Goal: Complete application form: Complete application form

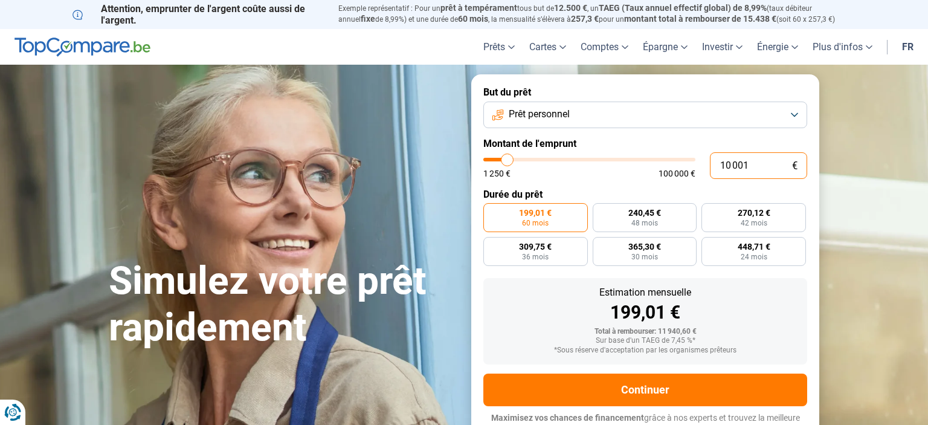
click at [754, 166] on input "10 001" at bounding box center [758, 165] width 97 height 27
click at [637, 215] on span "240,45 €" at bounding box center [645, 212] width 33 height 8
click at [601, 211] on input "240,45 € 48 mois" at bounding box center [597, 207] width 8 height 8
radio input "true"
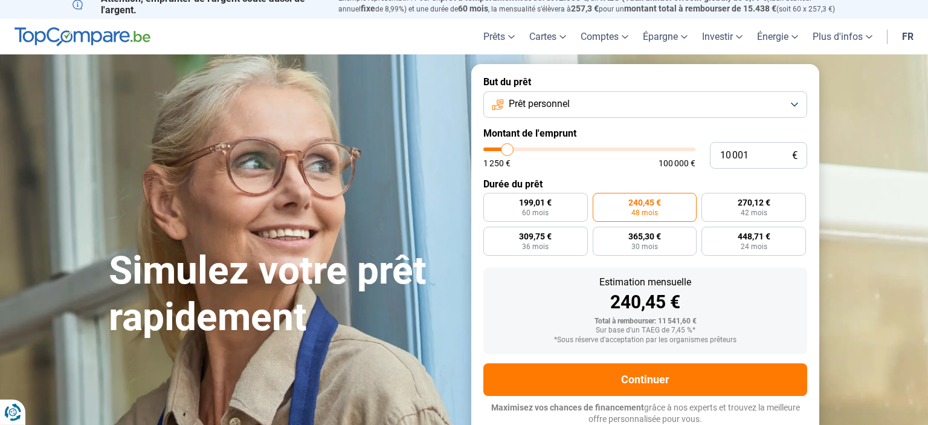
scroll to position [11, 0]
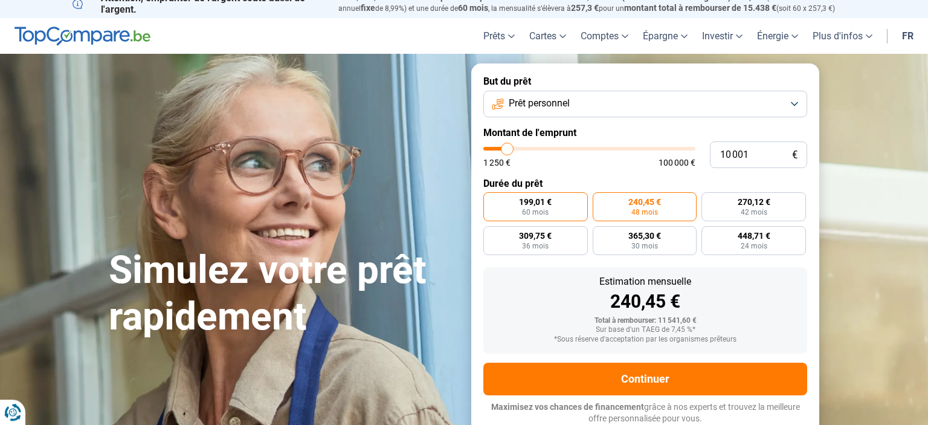
click at [535, 201] on span "199,01 €" at bounding box center [535, 202] width 33 height 8
click at [491, 200] on input "199,01 € 60 mois" at bounding box center [487, 196] width 8 height 8
radio input "true"
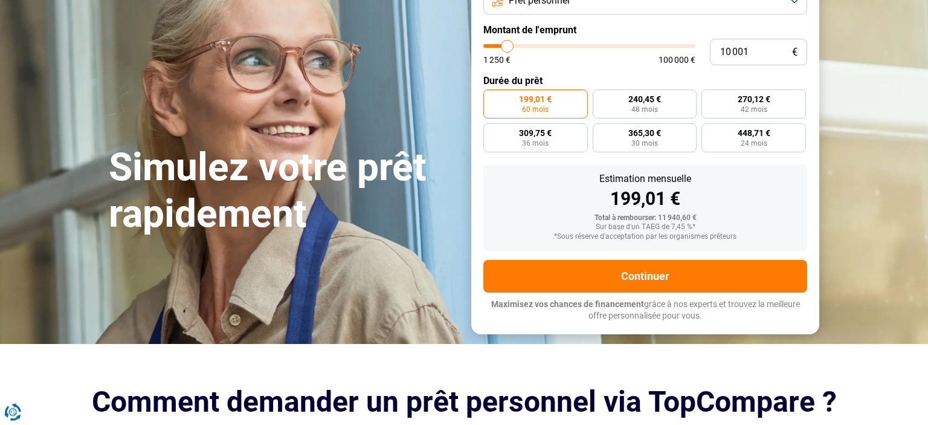
scroll to position [138, 0]
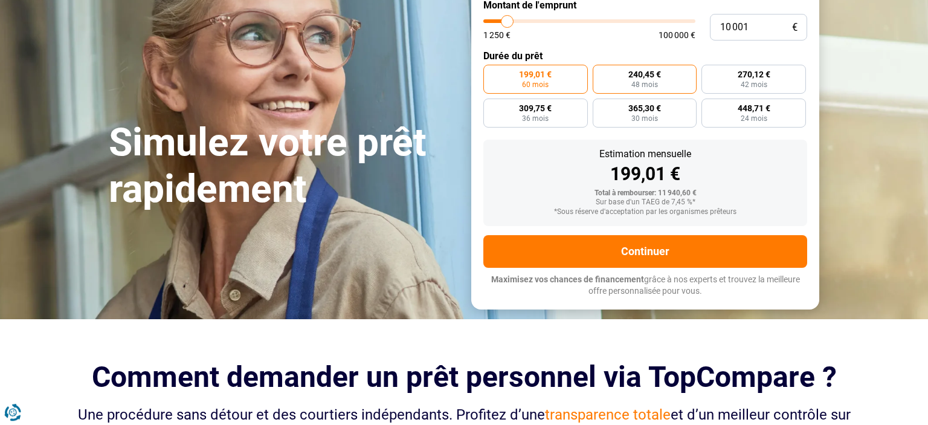
click at [642, 84] on span "48 mois" at bounding box center [645, 84] width 27 height 7
click at [601, 73] on input "240,45 € 48 mois" at bounding box center [597, 69] width 8 height 8
radio input "true"
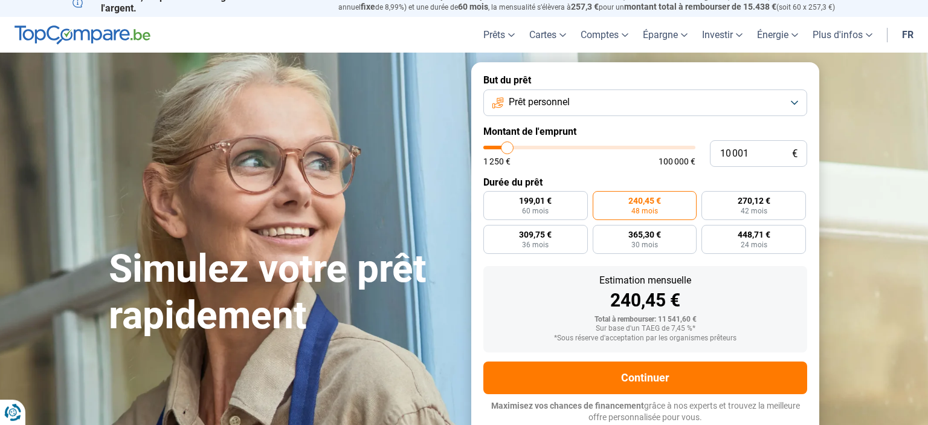
scroll to position [0, 0]
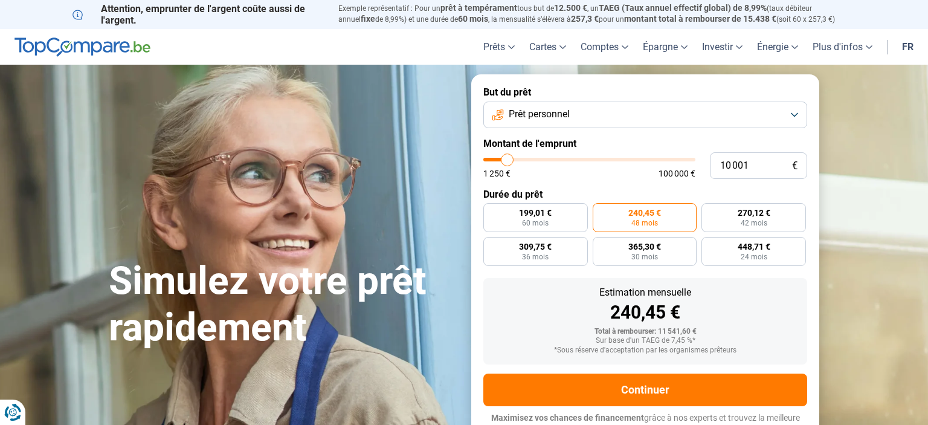
click at [794, 113] on button "Prêt personnel" at bounding box center [645, 115] width 324 height 27
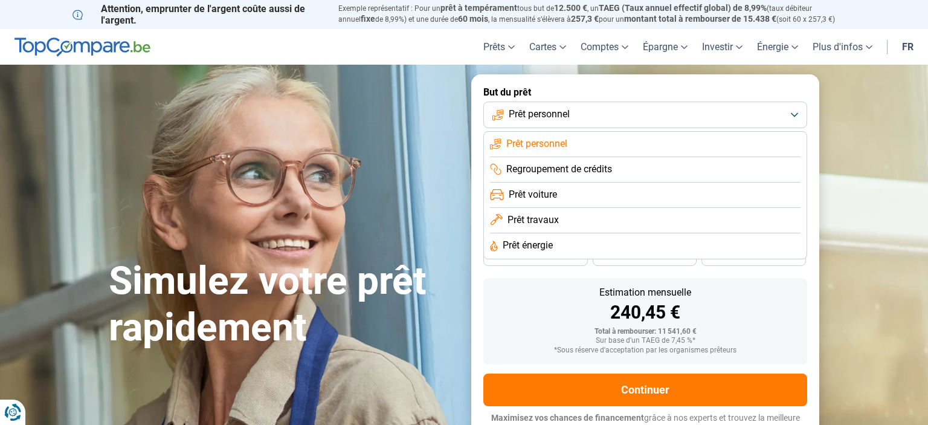
click at [563, 144] on span "Prêt personnel" at bounding box center [536, 143] width 61 height 13
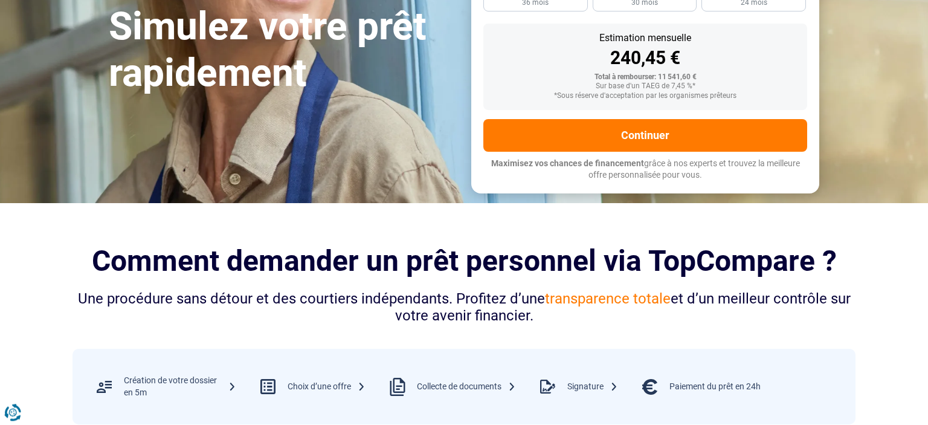
scroll to position [255, 0]
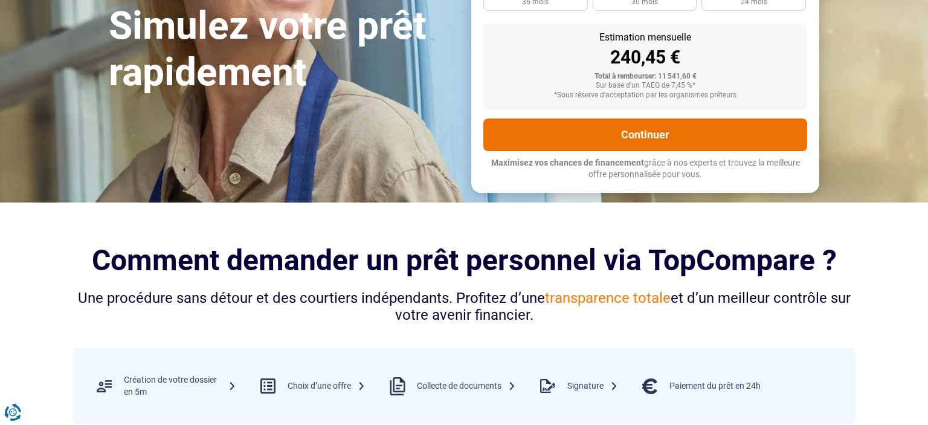
click at [654, 138] on button "Continuer" at bounding box center [645, 134] width 324 height 33
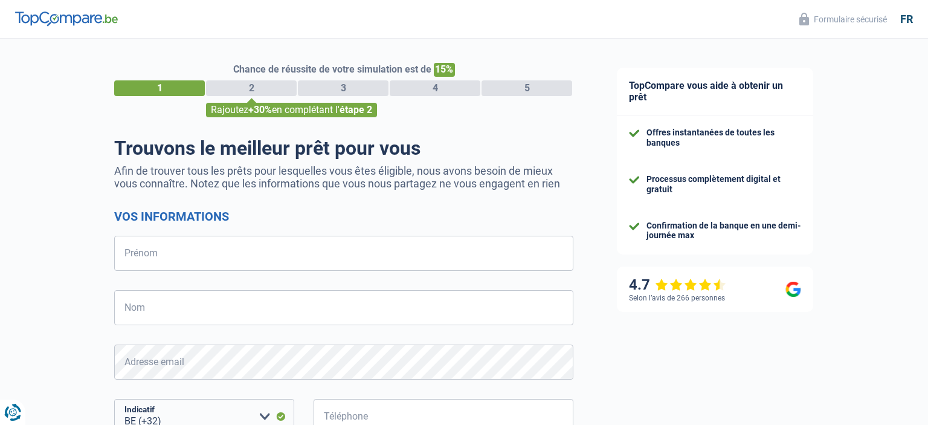
select select "32"
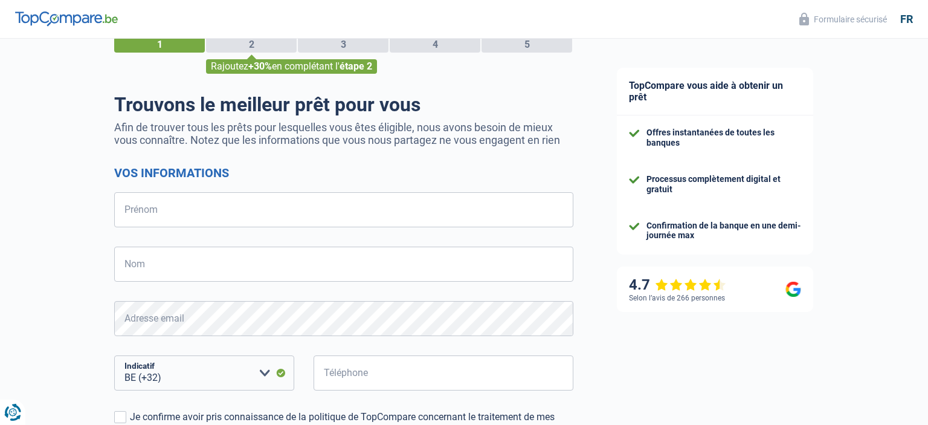
scroll to position [63, 0]
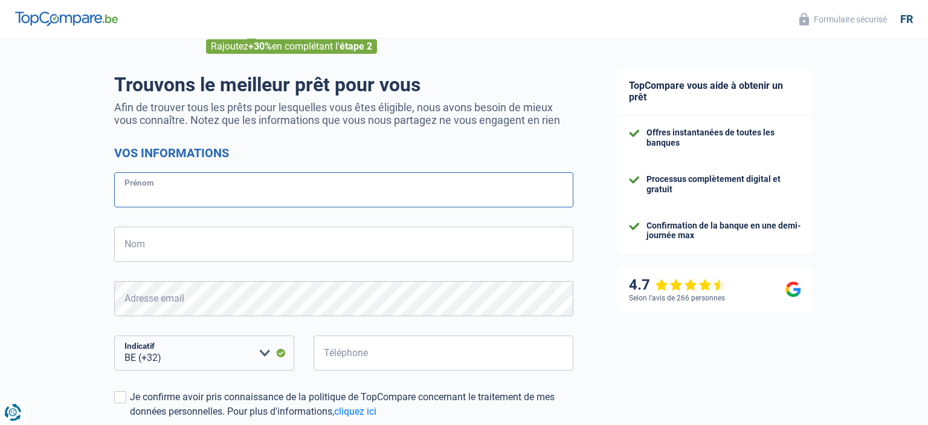
click at [130, 199] on input "Prénom" at bounding box center [343, 189] width 459 height 35
type input "Véronique"
click at [141, 248] on input "Nom" at bounding box center [343, 244] width 459 height 35
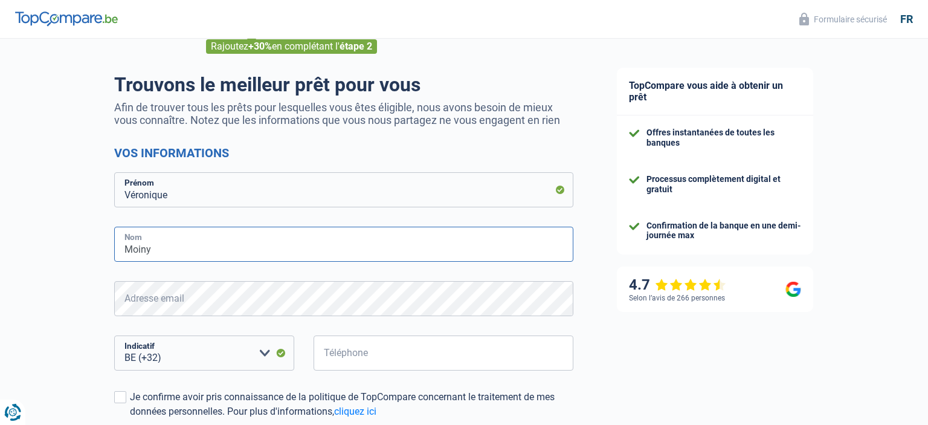
type input "Moiny"
click at [335, 357] on input "Téléphone" at bounding box center [444, 352] width 260 height 35
type input "0"
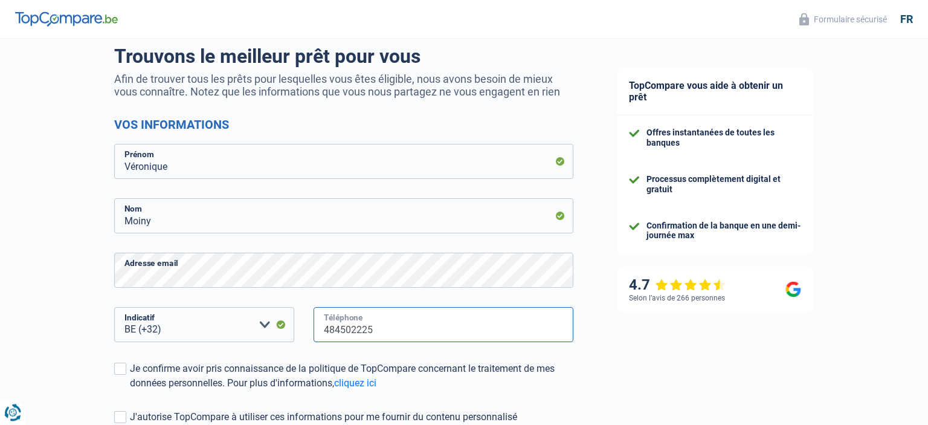
scroll to position [128, 0]
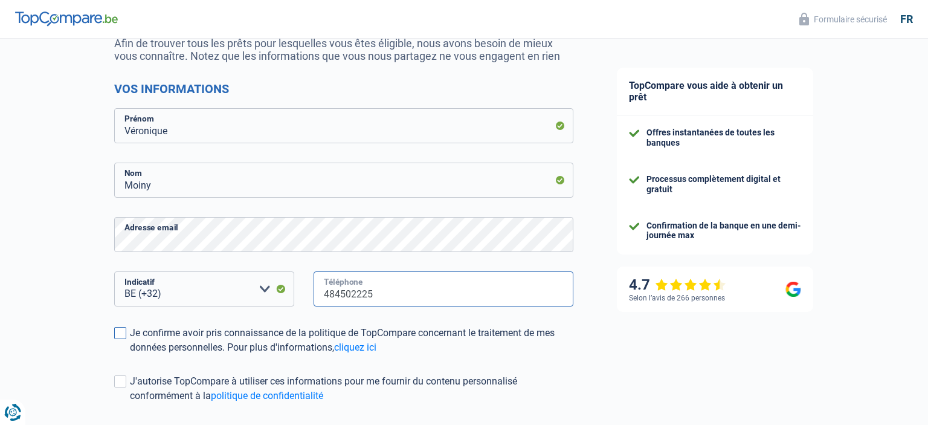
type input "484502225"
click at [122, 336] on span at bounding box center [120, 333] width 12 height 12
click at [130, 355] on input "Je confirme avoir pris connaissance de la politique de TopCompare concernant le…" at bounding box center [130, 355] width 0 height 0
click at [122, 386] on span at bounding box center [120, 381] width 12 height 12
click at [130, 403] on input "J'autorise TopCompare à utiliser ces informations pour me fournir du contenu pe…" at bounding box center [130, 403] width 0 height 0
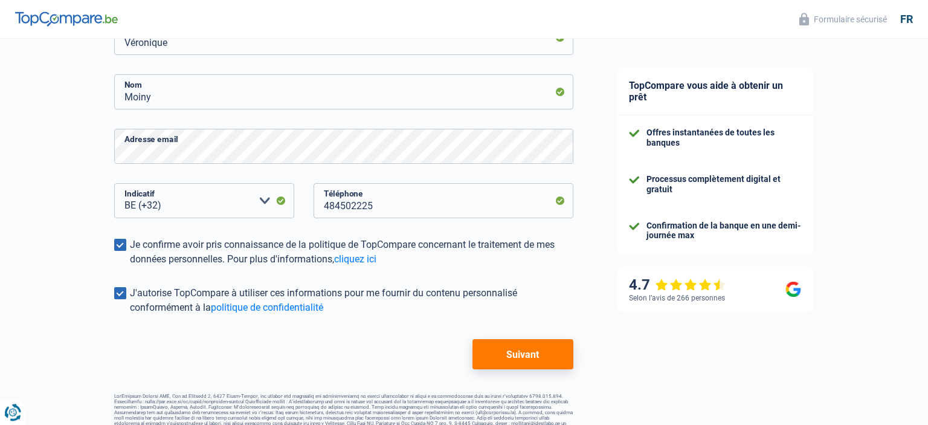
scroll to position [232, 0]
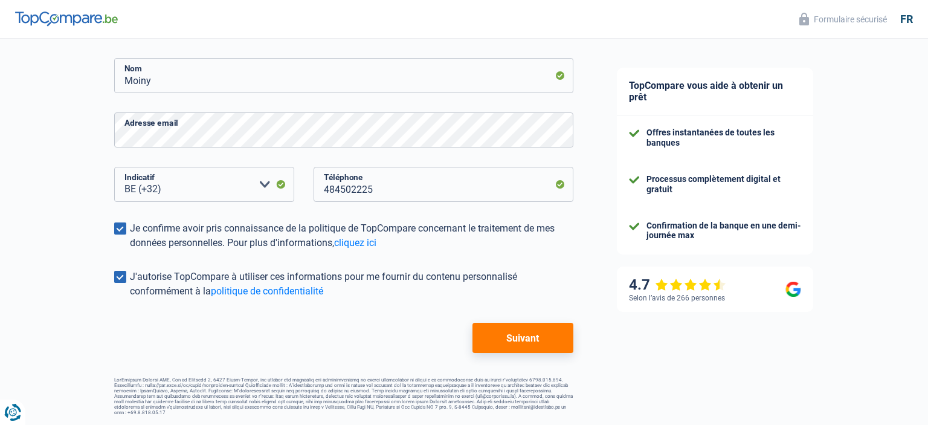
click at [514, 342] on button "Suivant" at bounding box center [523, 338] width 101 height 30
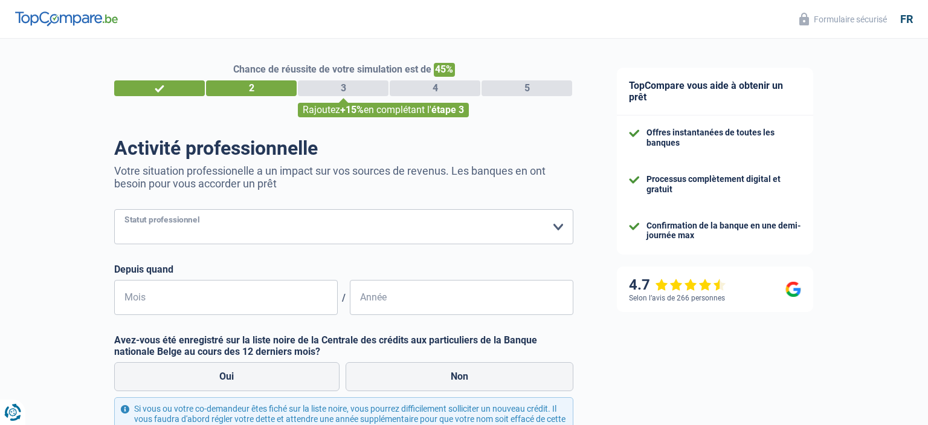
click at [114, 209] on select "Ouvrier Employé privé Employé public Invalide Indépendant Pensionné Chômeur Mut…" at bounding box center [343, 226] width 459 height 35
select select "publicEmployee"
click option "Employé public" at bounding box center [0, 0] width 0 height 0
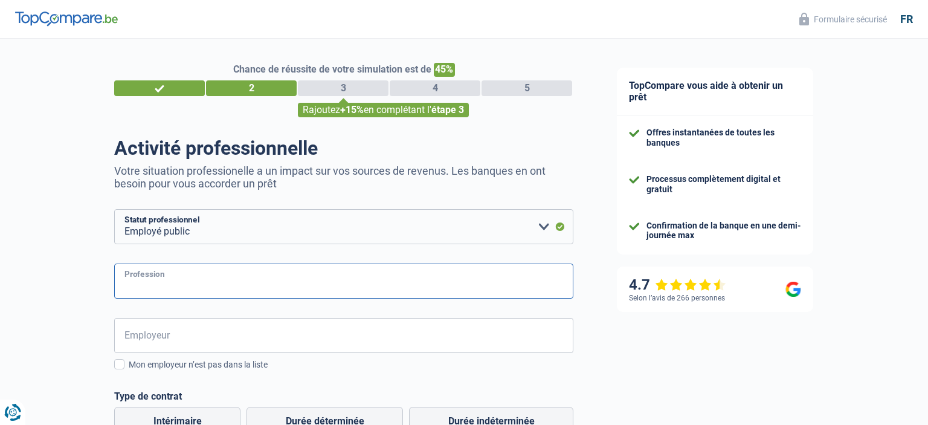
click at [184, 282] on input "Profession" at bounding box center [343, 280] width 459 height 35
type input "enseignant"
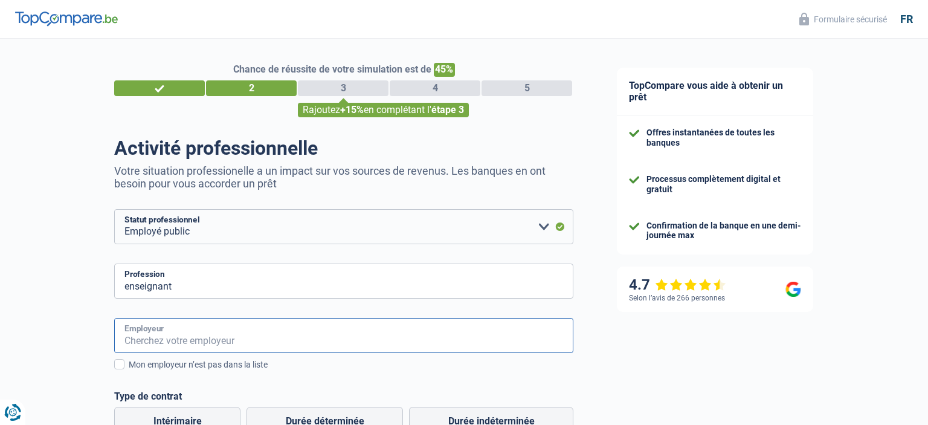
click at [152, 335] on input "Employeur" at bounding box center [343, 335] width 459 height 35
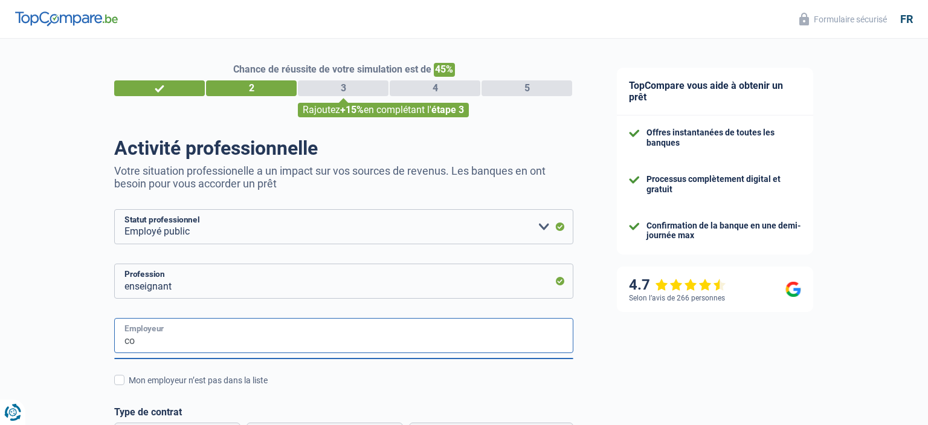
type input "c"
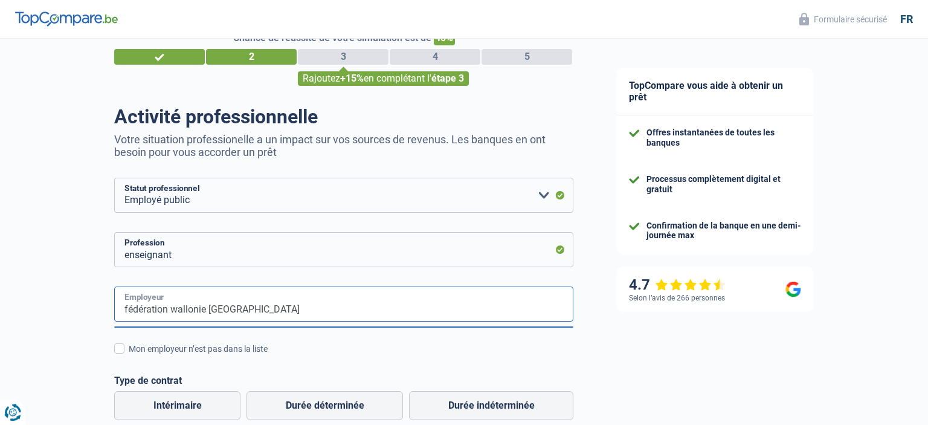
scroll to position [63, 0]
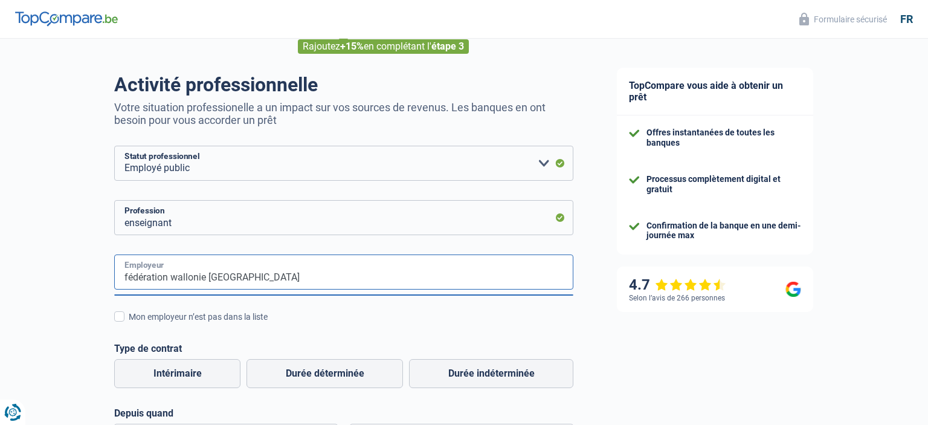
type input "fédération wallonie bruxelles"
click at [307, 331] on div "fédération wallonie bruxelles Employeur Mon employeur n’est pas dans la liste R…" at bounding box center [343, 356] width 459 height 204
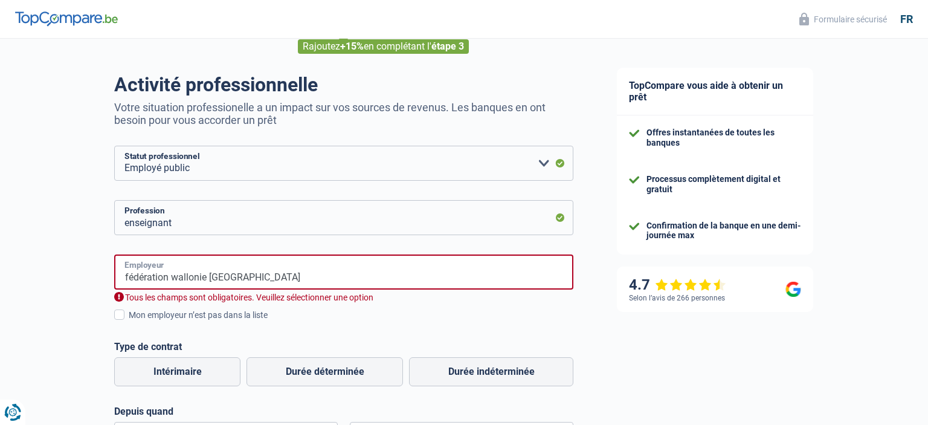
click at [262, 277] on input "fédération wallonie bruxelles" at bounding box center [343, 271] width 459 height 35
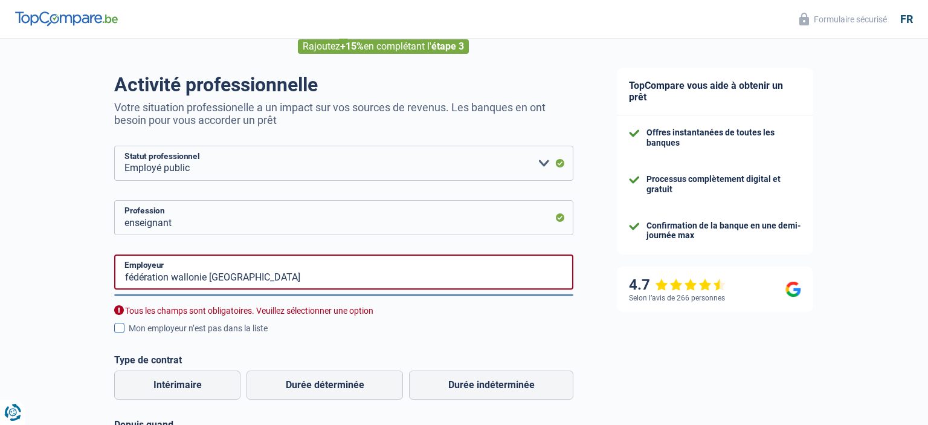
click at [122, 328] on span at bounding box center [119, 328] width 10 height 10
click at [129, 335] on input "Mon employeur n’est pas dans la liste" at bounding box center [129, 335] width 0 height 0
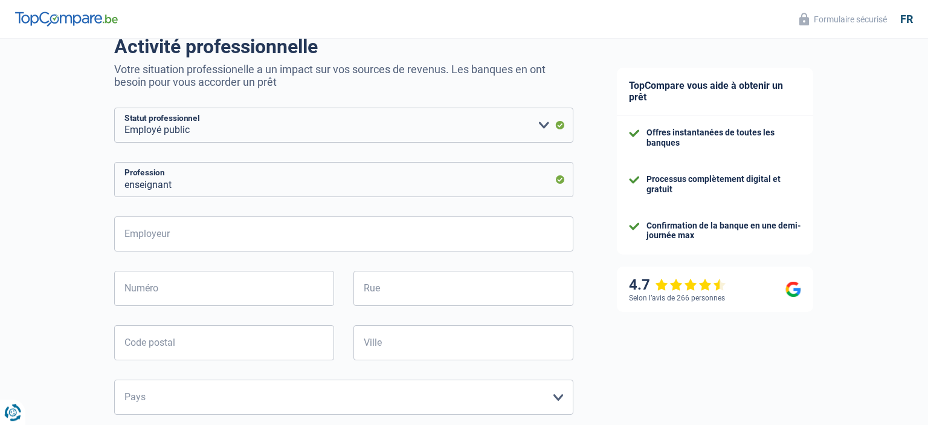
scroll to position [128, 0]
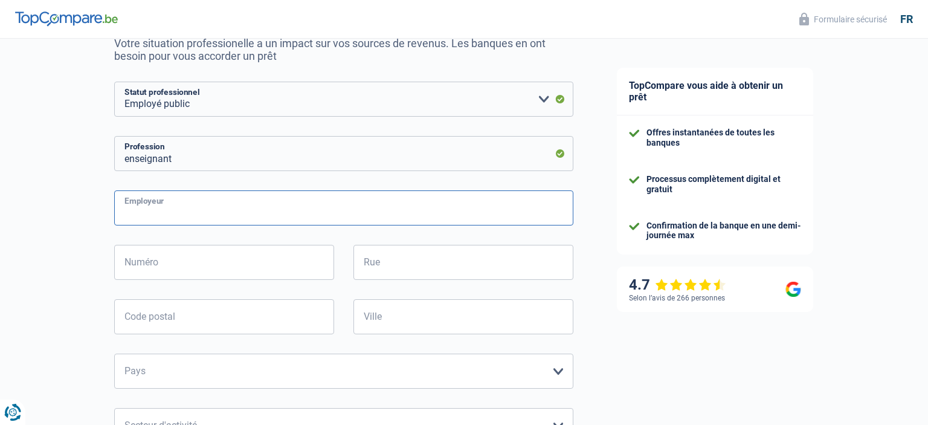
click at [139, 209] on input "Employeur" at bounding box center [343, 207] width 459 height 35
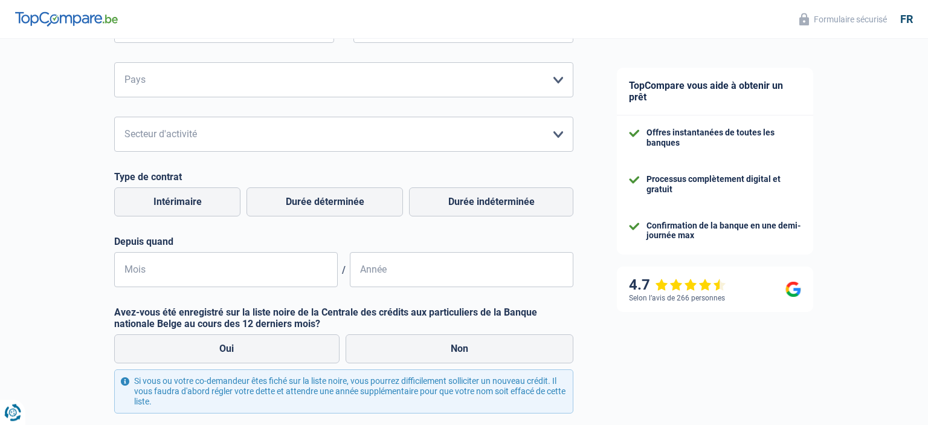
scroll to position [447, 0]
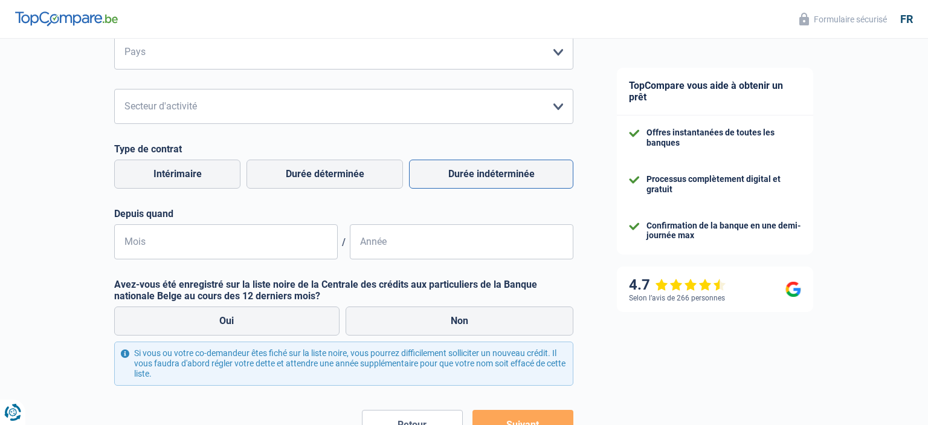
click at [467, 178] on label "Durée indéterminée" at bounding box center [491, 174] width 164 height 29
click at [467, 178] on input "Durée indéterminée" at bounding box center [491, 174] width 164 height 29
radio input "true"
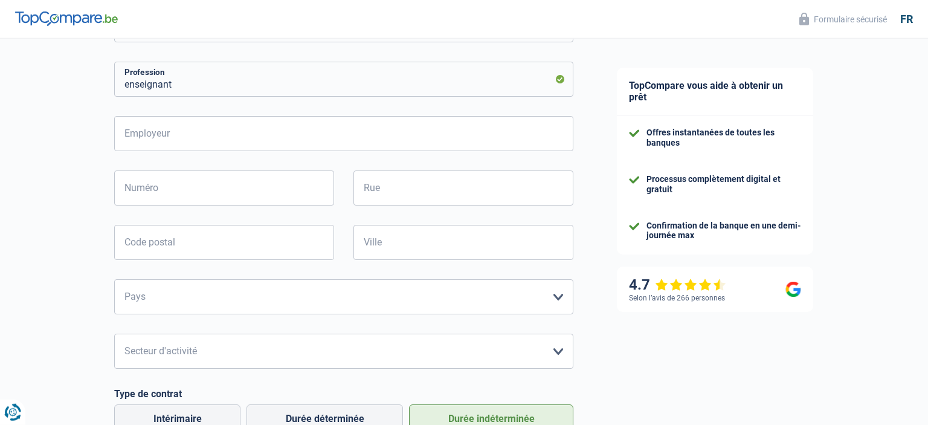
scroll to position [128, 0]
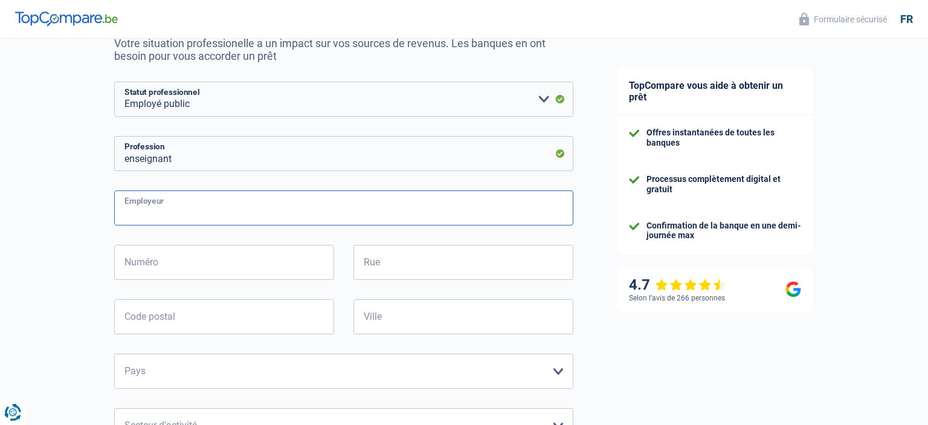
click at [140, 216] on input "Employeur" at bounding box center [343, 207] width 459 height 35
type input "Fédération Wallonie Bruxelles"
click at [187, 261] on input "Numéro" at bounding box center [224, 262] width 220 height 35
type input "i"
click at [407, 262] on input "Rue" at bounding box center [464, 262] width 220 height 35
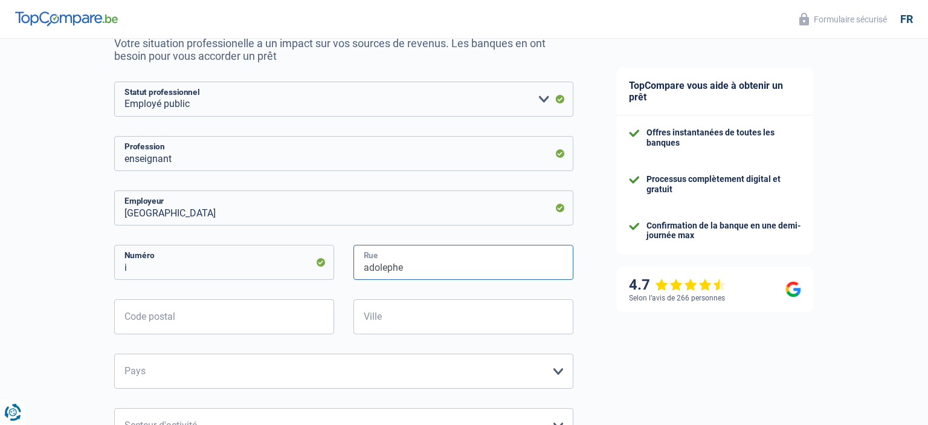
click at [386, 267] on input "adolephe" at bounding box center [464, 262] width 220 height 35
click at [401, 268] on input "adolphe" at bounding box center [464, 262] width 220 height 35
type input "adolphe lavallée"
click at [286, 314] on input "Code postal" at bounding box center [224, 316] width 220 height 35
type input "1000"
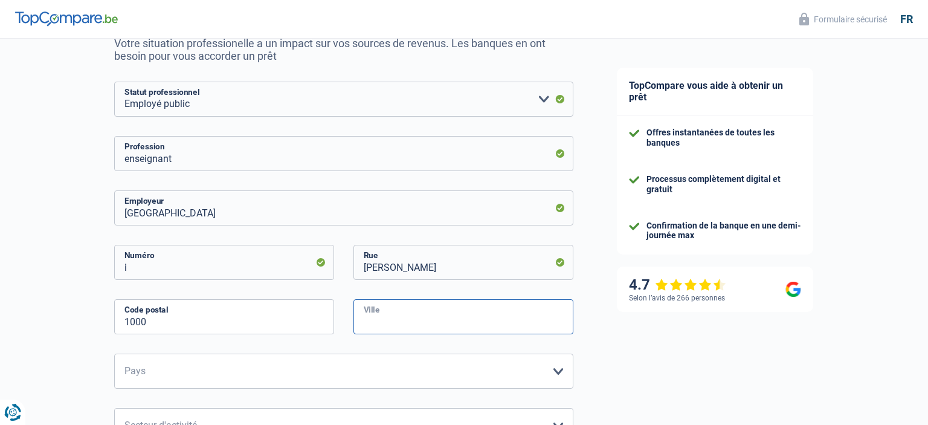
click at [424, 318] on input "Ville" at bounding box center [464, 316] width 220 height 35
type input "bruxelles"
click at [114, 354] on select "Belgique France Allemagne Italie Luxembourg Pays-Bas Espagne Suisse Veuillez sé…" at bounding box center [343, 371] width 459 height 35
select select "BE"
click option "Belgique" at bounding box center [0, 0] width 0 height 0
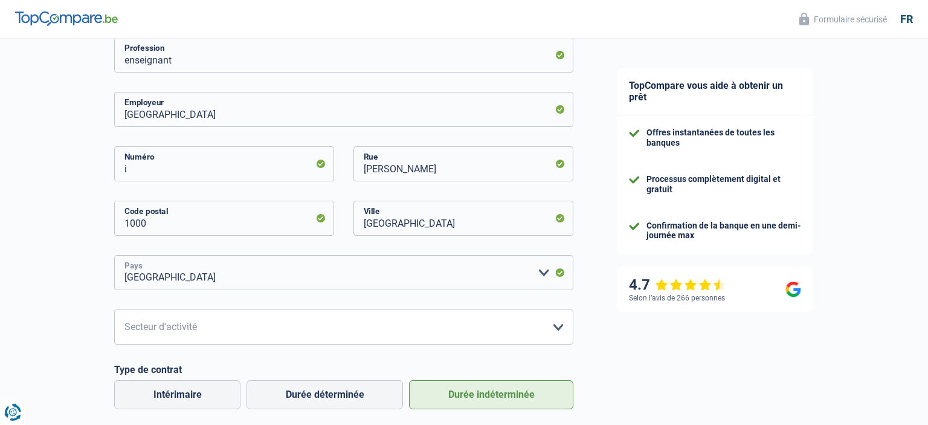
scroll to position [255, 0]
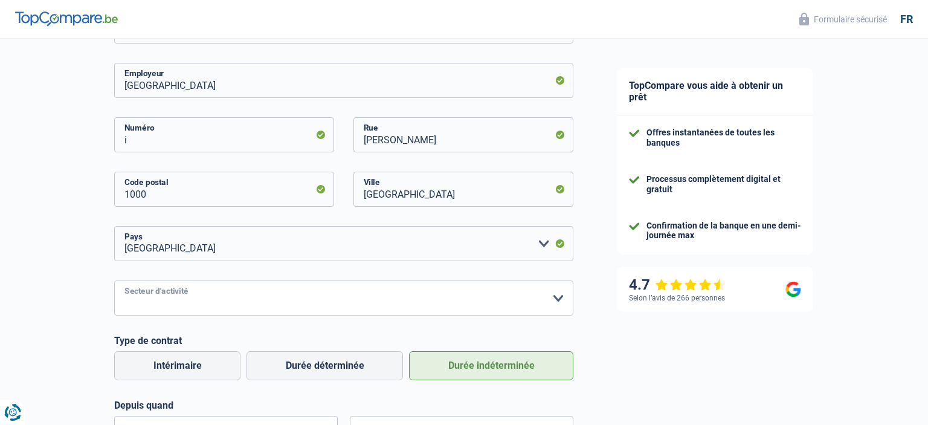
click at [114, 280] on select "Agriculture/Pêche Industrie Horeca Courier/Fitness/Taxi Construction Banques/As…" at bounding box center [343, 297] width 459 height 35
select select "stateUniversityEu"
click option "Etat/Université ou Union Européenne" at bounding box center [0, 0] width 0 height 0
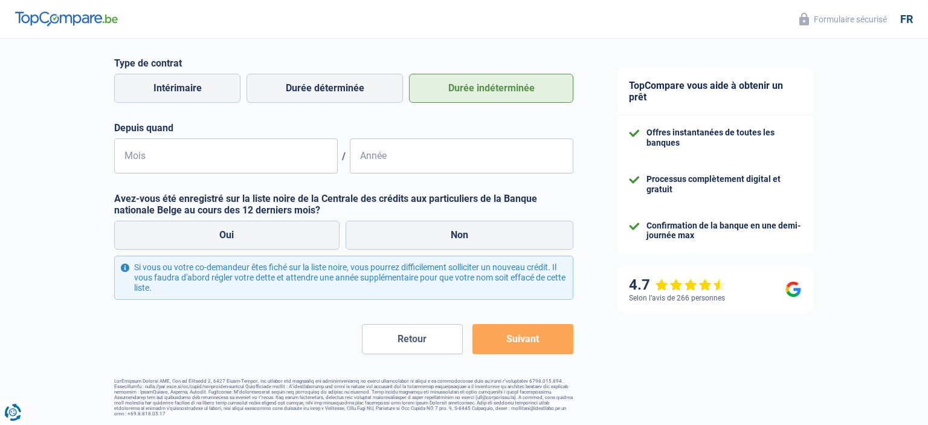
scroll to position [534, 0]
click at [136, 155] on input "Mois" at bounding box center [226, 154] width 224 height 35
type input "09"
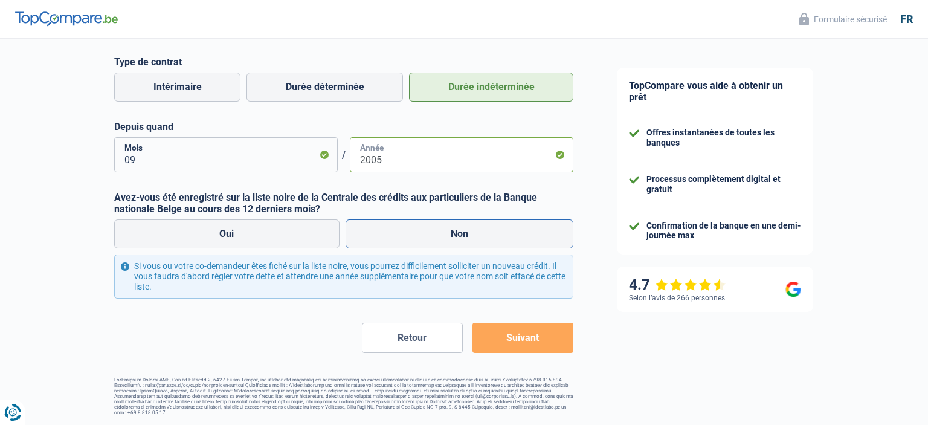
type input "2005"
click at [476, 241] on label "Non" at bounding box center [460, 233] width 228 height 29
click at [476, 241] on input "Non" at bounding box center [460, 233] width 228 height 29
radio input "true"
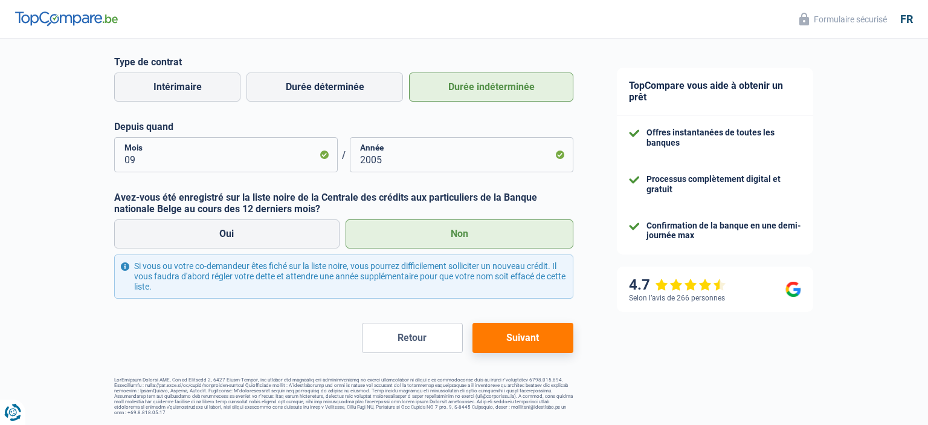
click at [539, 341] on button "Suivant" at bounding box center [523, 338] width 101 height 30
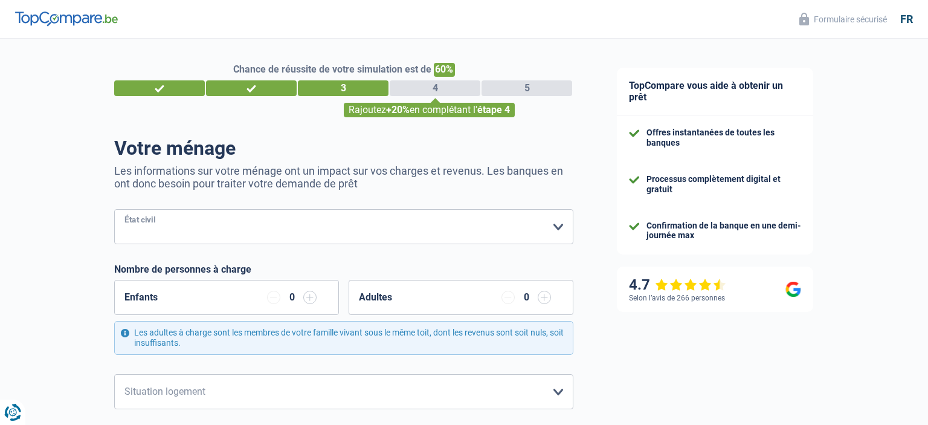
click at [114, 209] on select "Célibataire Marié(e) Cohabitant(e) légal(e) Divorcé(e) Veuf(ve) Séparé (de fait…" at bounding box center [343, 226] width 459 height 35
select select "married"
click option "Marié(e)" at bounding box center [0, 0] width 0 height 0
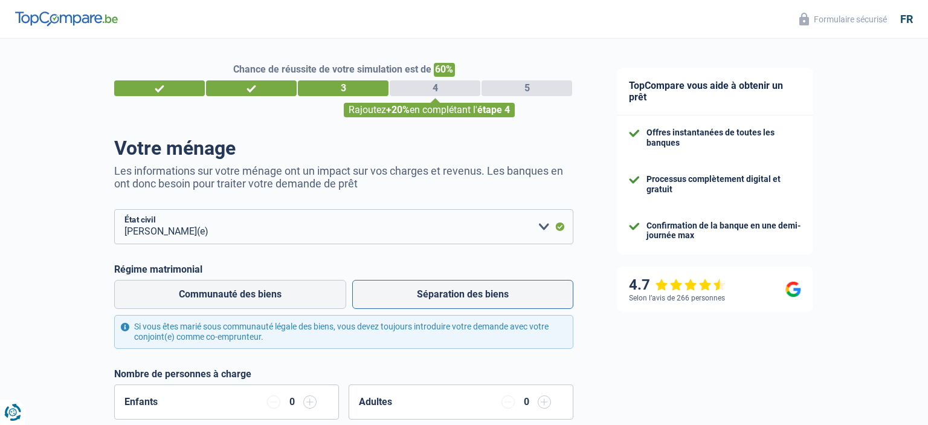
click at [416, 297] on label "Séparation des biens" at bounding box center [462, 294] width 221 height 29
click at [416, 297] on input "Séparation des biens" at bounding box center [462, 294] width 221 height 29
radio input "true"
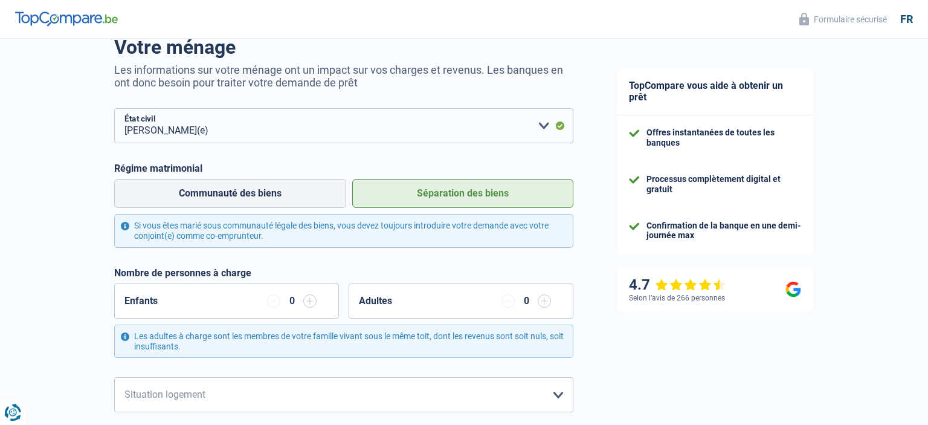
scroll to position [128, 0]
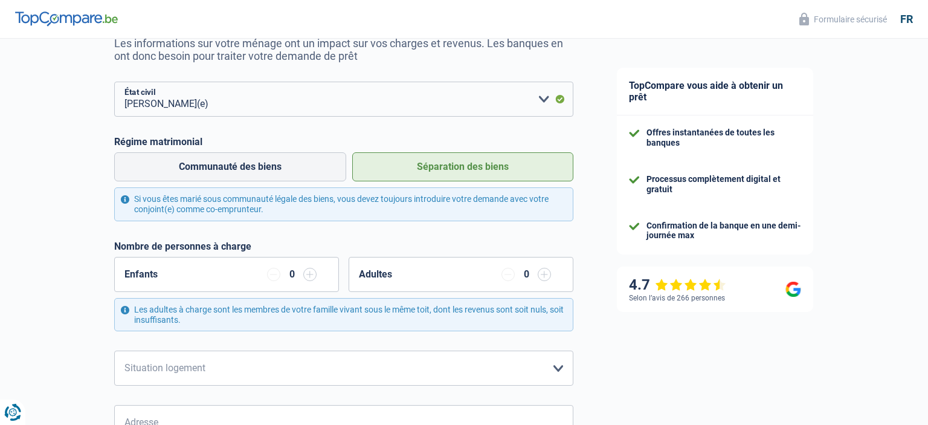
click at [280, 277] on input "button" at bounding box center [273, 274] width 13 height 13
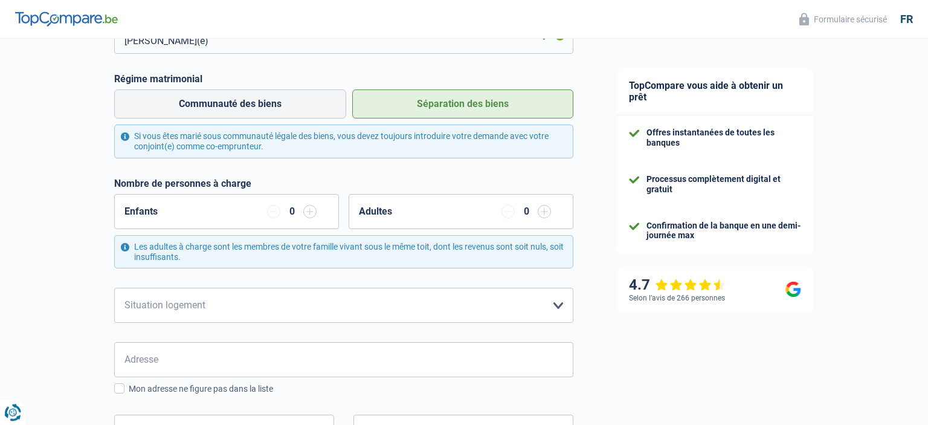
scroll to position [191, 0]
click at [114, 287] on select "Locataire Propriétaire avec prêt hypothécaire Propriétaire sans prêt hypothécai…" at bounding box center [343, 304] width 459 height 35
select select "ownerWithoutMortgage"
click option "Propriétaire sans prêt hypothécaire" at bounding box center [0, 0] width 0 height 0
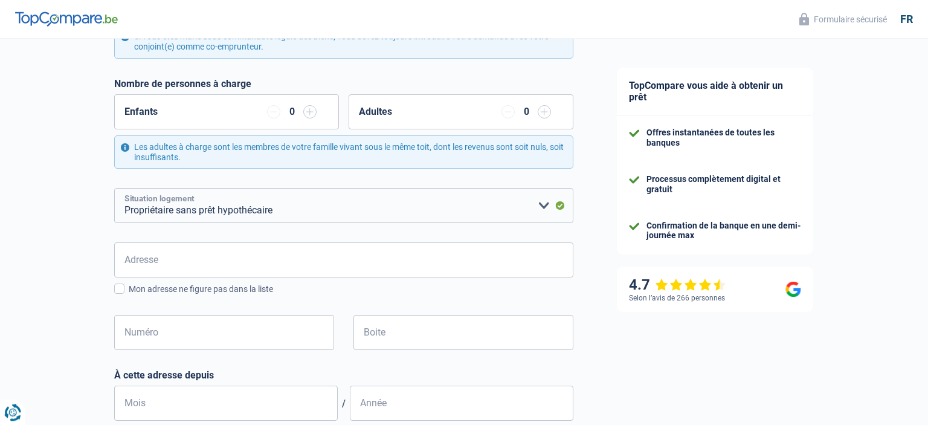
scroll to position [319, 0]
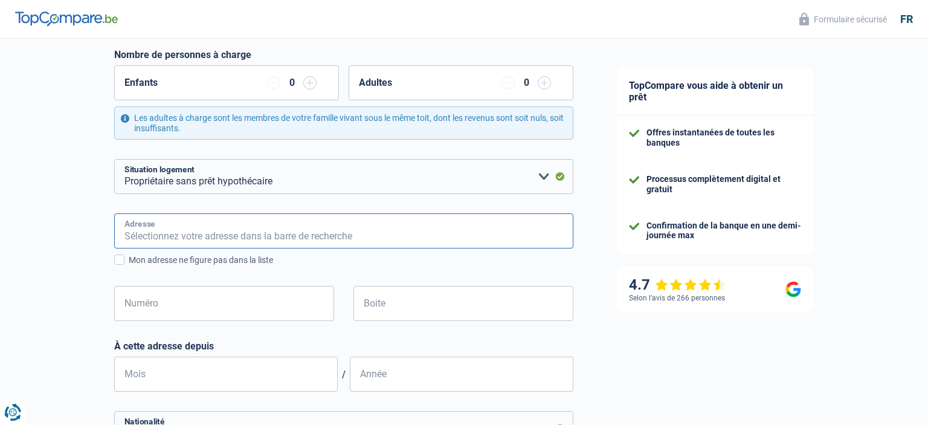
click at [150, 233] on input "Adresse" at bounding box center [343, 230] width 459 height 35
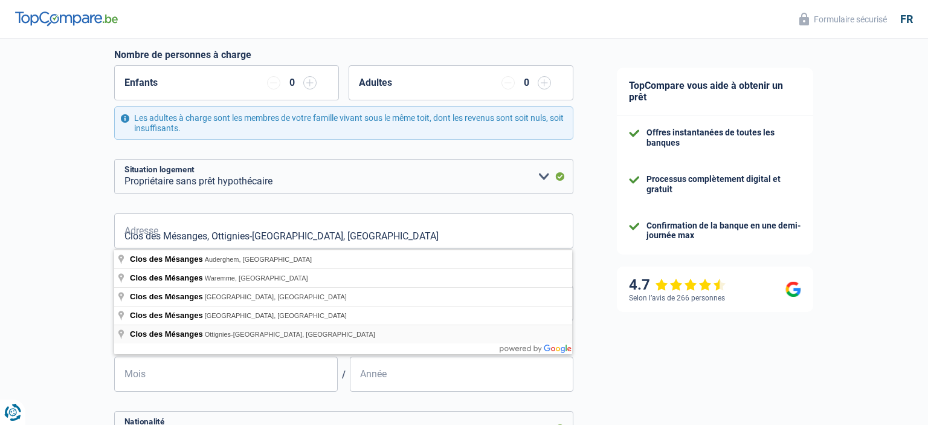
type input "Clos des Mésanges, 1342, Ottignies-Louvain-la-Neuve, BE"
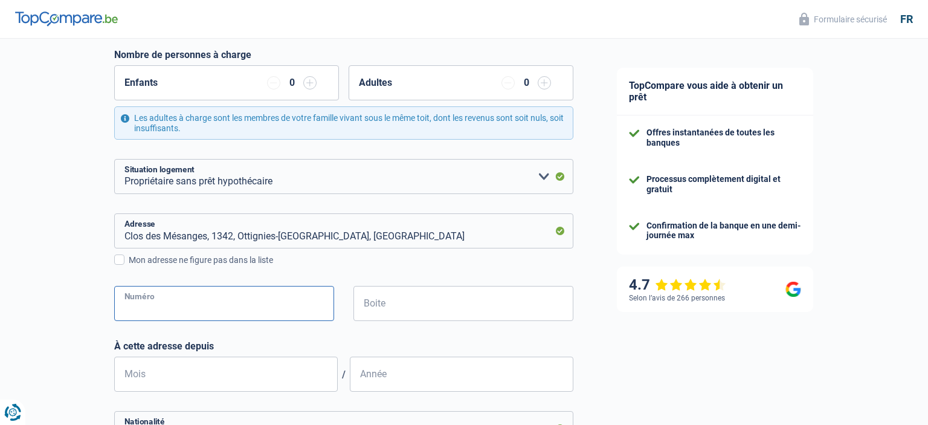
click at [260, 306] on input "Numéro" at bounding box center [224, 303] width 220 height 35
type input "17"
click at [270, 375] on input "Mois" at bounding box center [226, 374] width 224 height 35
type input "3"
type input "08"
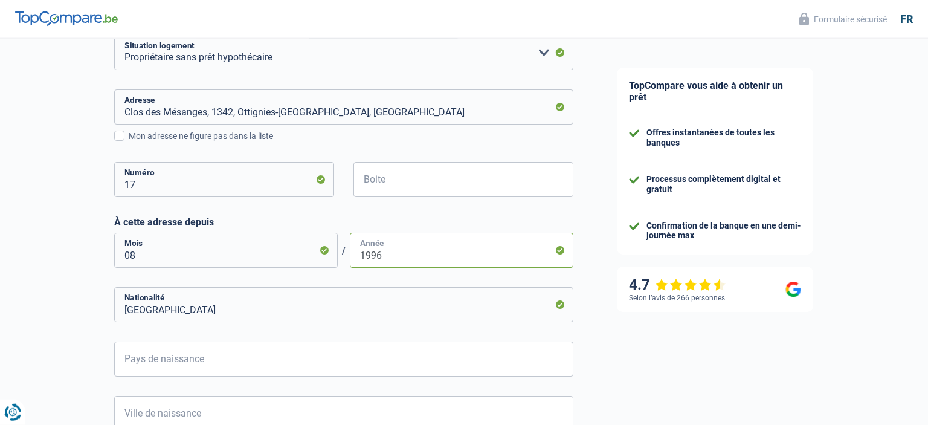
scroll to position [447, 0]
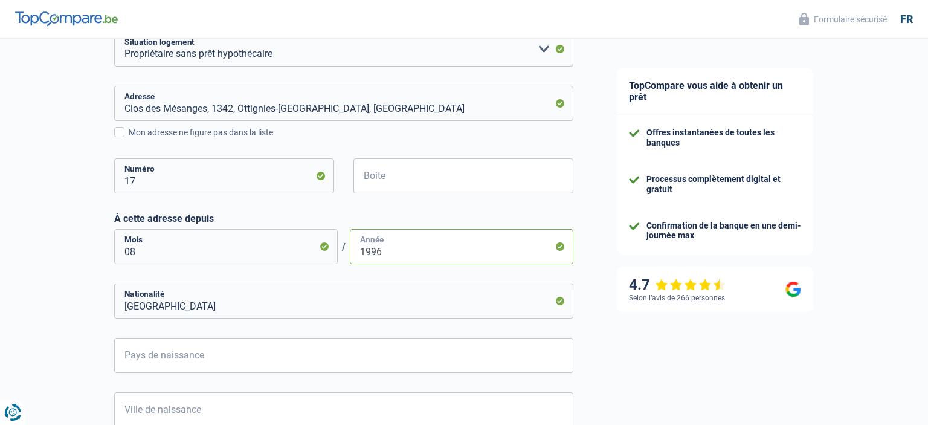
type input "1996"
click at [390, 311] on input "Belgique" at bounding box center [343, 300] width 459 height 35
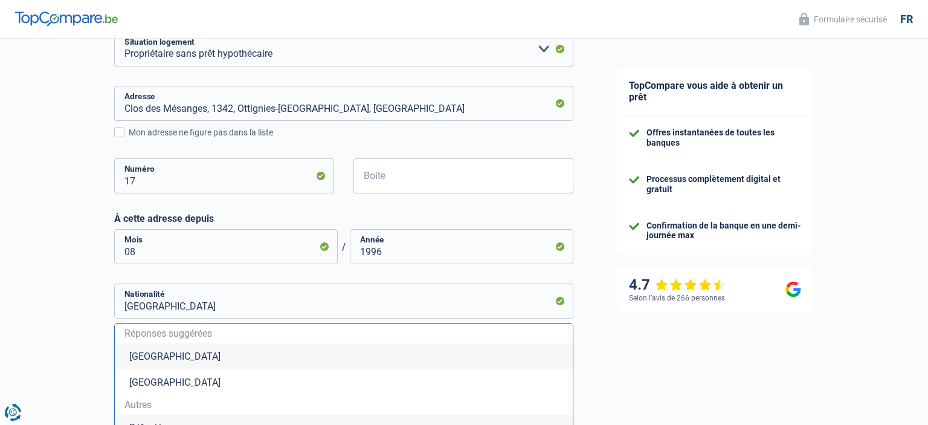
click at [162, 357] on li "Belgique" at bounding box center [344, 356] width 458 height 26
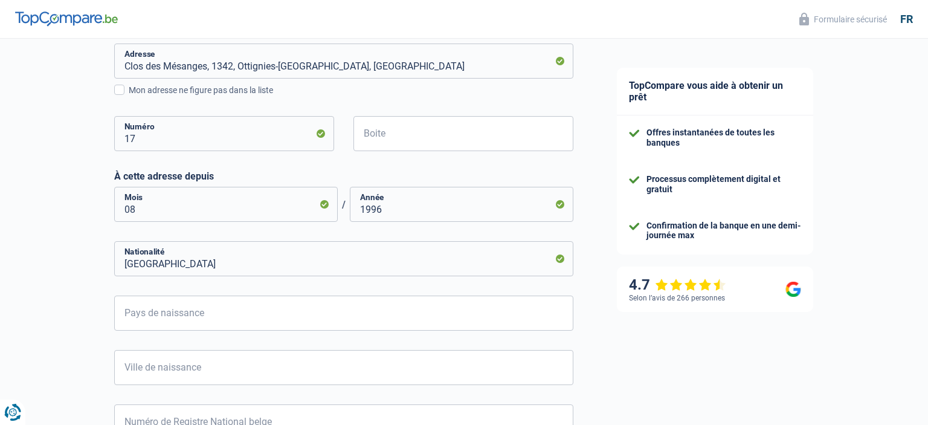
scroll to position [510, 0]
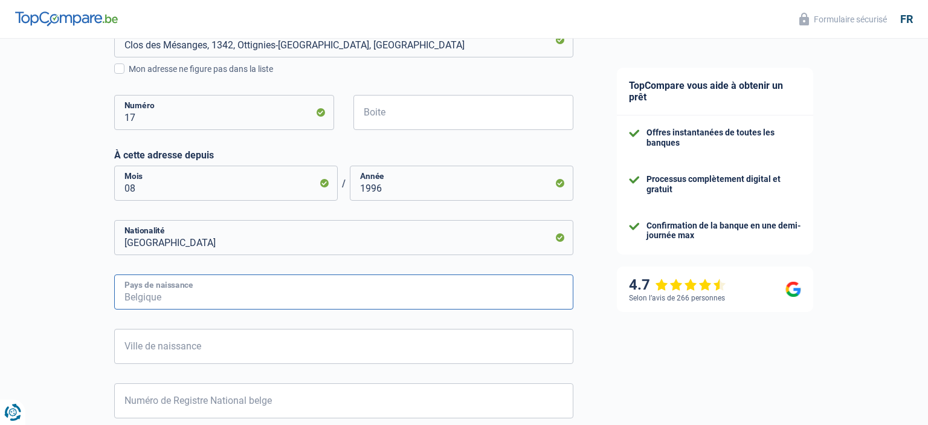
click at [145, 296] on input "Pays de naissance" at bounding box center [343, 291] width 459 height 35
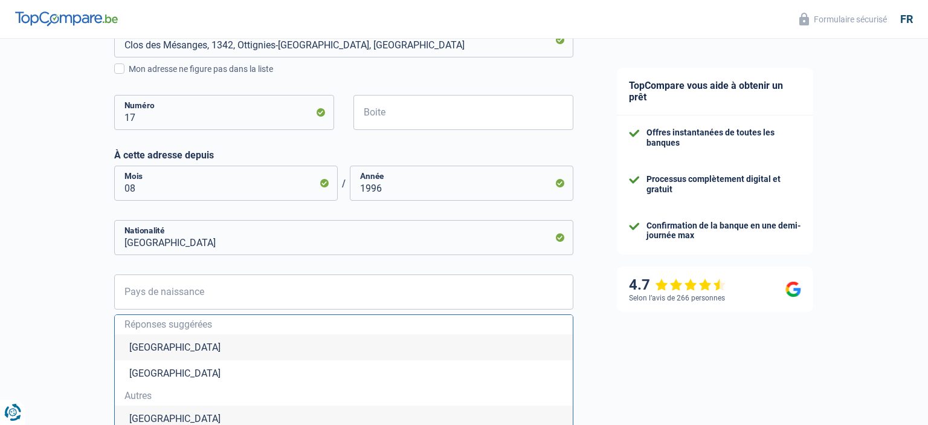
click at [150, 344] on li "Belgique" at bounding box center [344, 347] width 458 height 26
type input "Belgique"
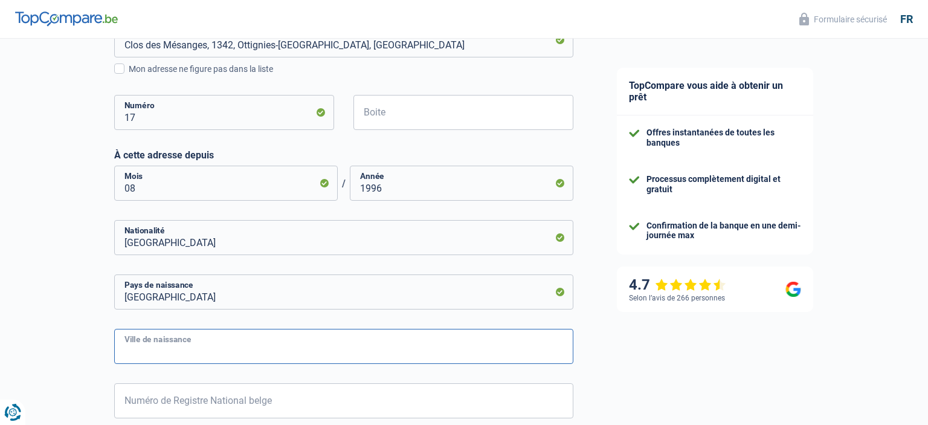
click at [150, 344] on input "Ville de naissance" at bounding box center [343, 346] width 459 height 35
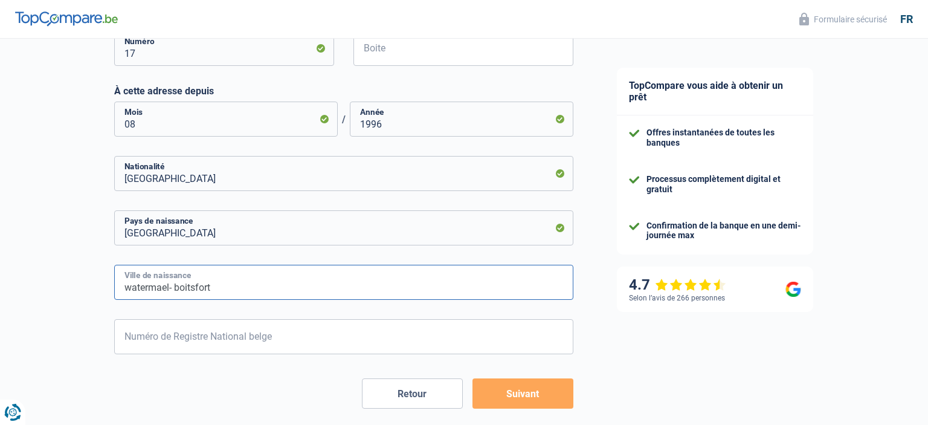
type input "watermael- boitsfort"
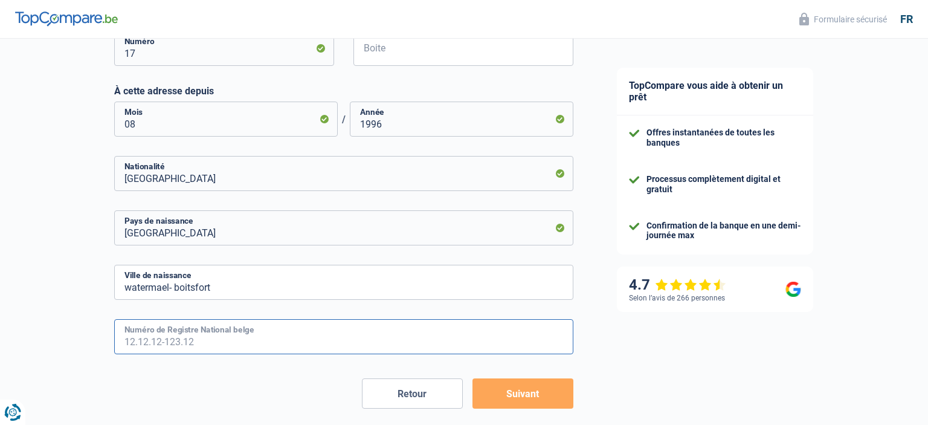
click at [195, 347] on input "Numéro de Registre National belge" at bounding box center [343, 336] width 459 height 35
type input "70.02.10-274.37"
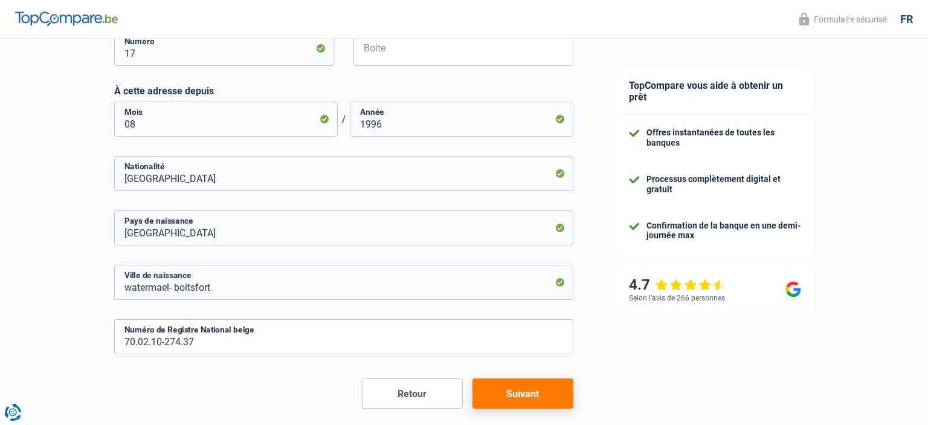
click at [519, 394] on button "Suivant" at bounding box center [523, 393] width 101 height 30
select select "netSalary"
select select "mealVouchers"
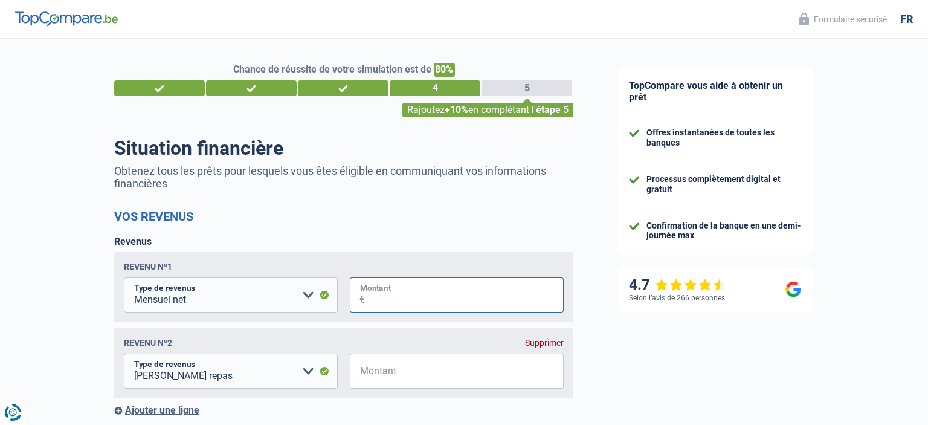
click at [385, 296] on input "Montant" at bounding box center [464, 294] width 199 height 35
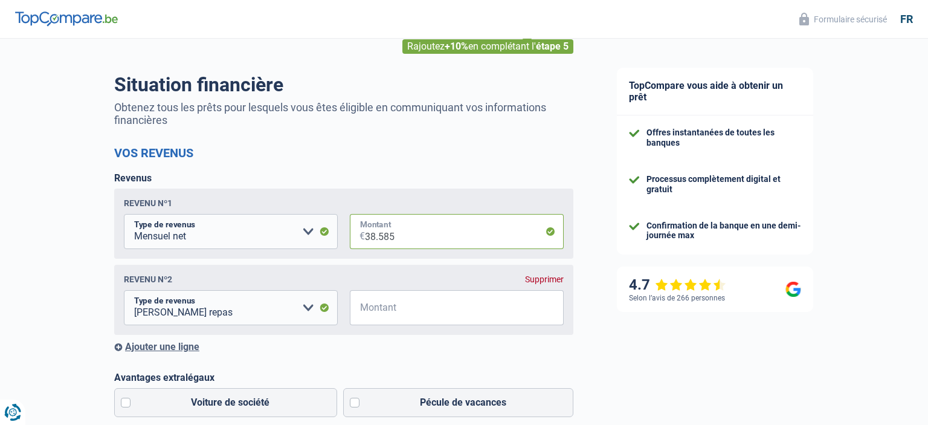
type input "38.585"
click at [124, 290] on select "Allocation d'handicap Allocations chômage Allocations familiales Chèques repas …" at bounding box center [231, 307] width 214 height 35
click at [238, 317] on select "Allocation d'handicap Allocations chômage Allocations familiales Chèques repas …" at bounding box center [231, 307] width 214 height 35
click at [124, 290] on select "Allocation d'handicap Allocations chômage Allocations familiales Chèques repas …" at bounding box center [231, 307] width 214 height 35
select select "netSalary"
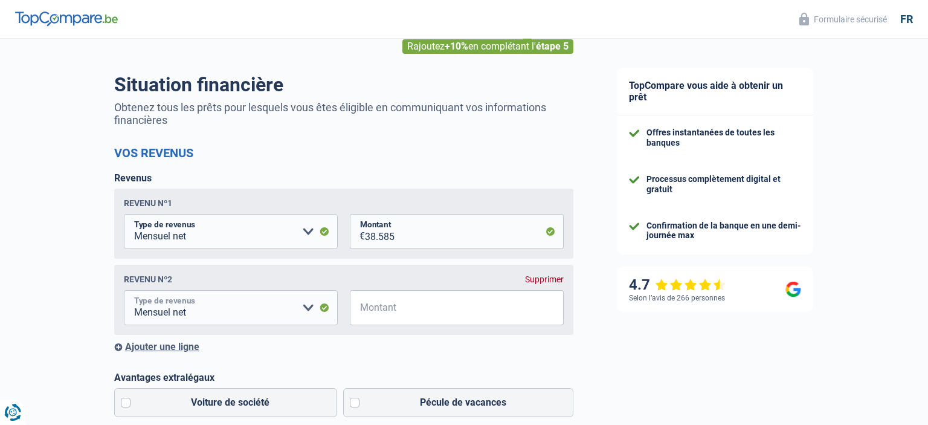
click option "Mensuel net" at bounding box center [0, 0] width 0 height 0
click at [124, 290] on select "Allocation d'handicap Allocations chômage Allocations familiales Chèques repas …" at bounding box center [231, 307] width 214 height 35
click at [528, 279] on div "Supprimer" at bounding box center [544, 279] width 39 height 10
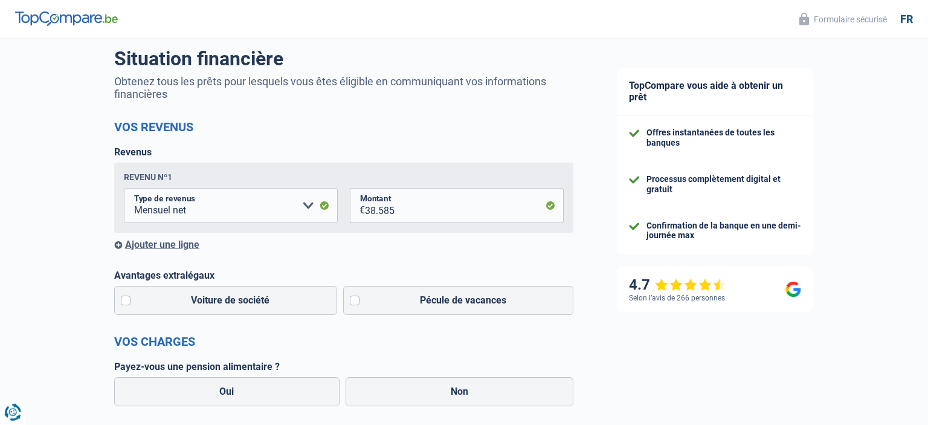
scroll to position [128, 0]
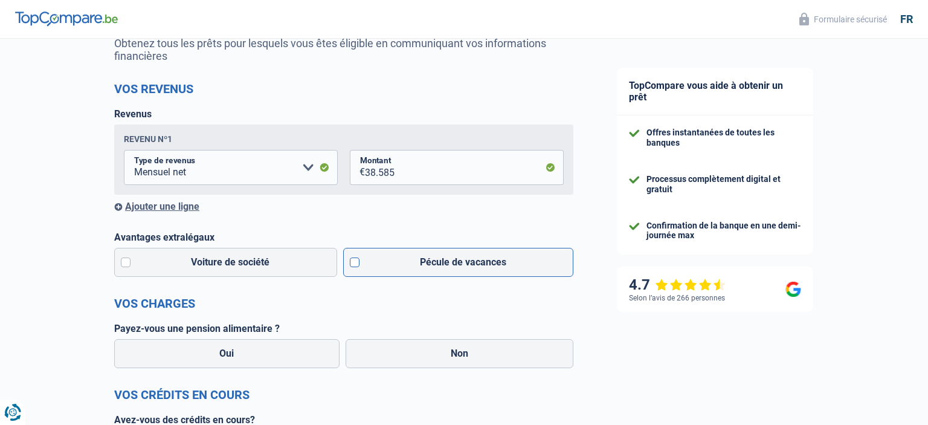
click at [357, 264] on label "Pécule de vacances" at bounding box center [458, 262] width 231 height 29
click at [357, 264] on input "Pécule de vacances" at bounding box center [458, 262] width 231 height 29
checkbox input "true"
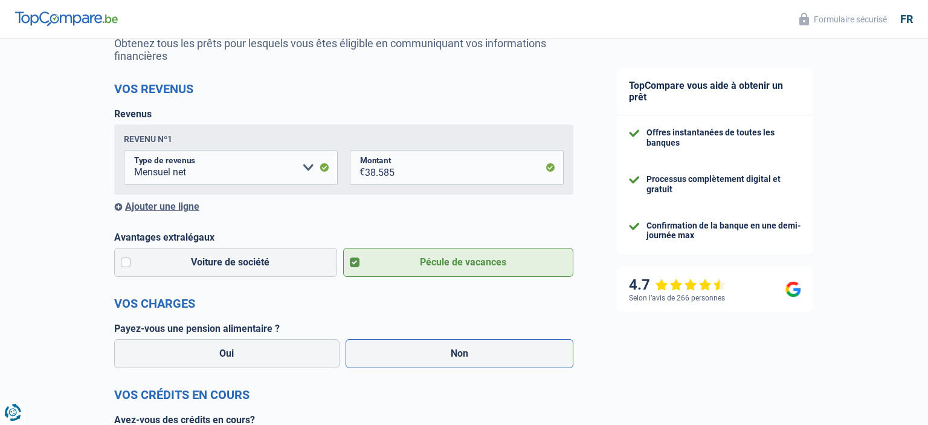
click at [426, 357] on label "Non" at bounding box center [460, 353] width 228 height 29
click at [426, 357] on input "Non" at bounding box center [460, 353] width 228 height 29
radio input "true"
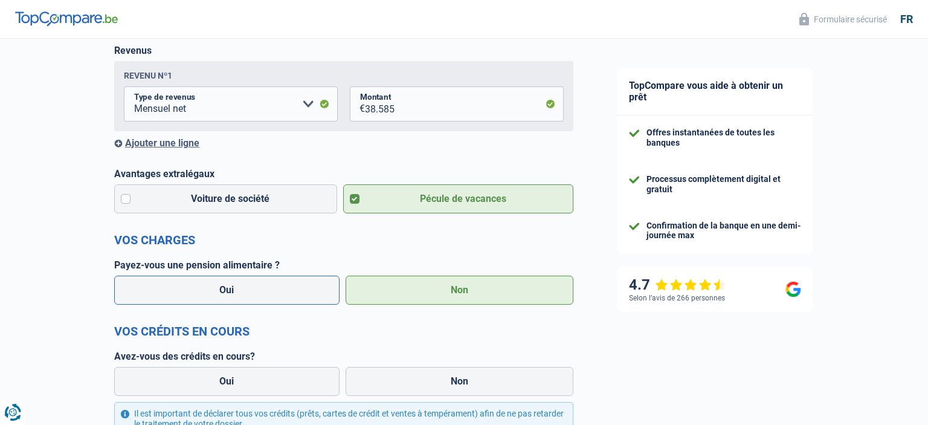
scroll to position [255, 0]
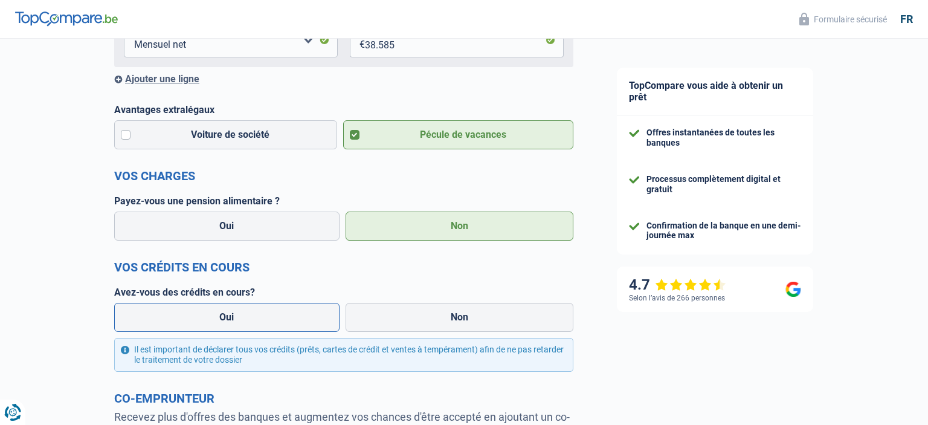
click at [230, 316] on label "Oui" at bounding box center [226, 317] width 225 height 29
click at [230, 316] on input "Oui" at bounding box center [226, 317] width 225 height 29
radio input "true"
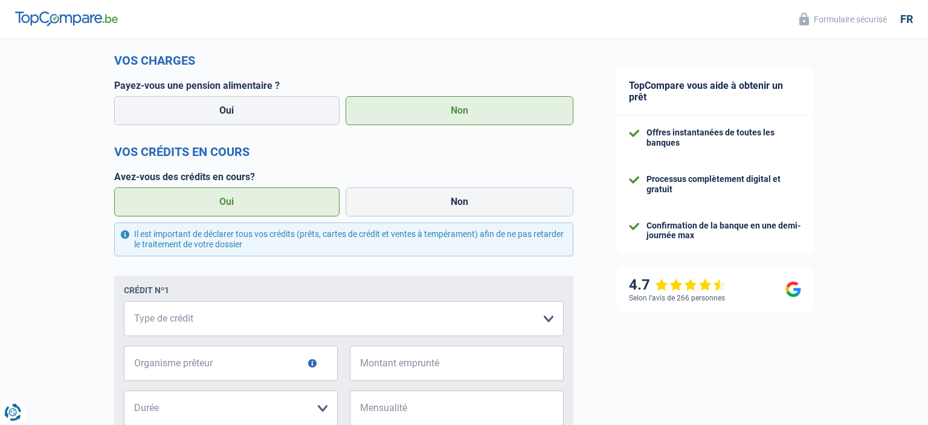
scroll to position [383, 0]
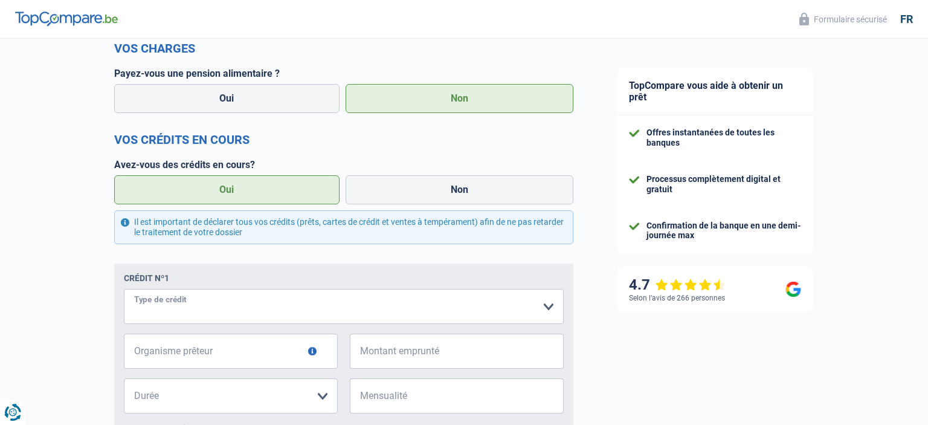
click at [124, 289] on select "Carte ou ouverture de crédit Prêt hypothécaire Vente à tempérament Prêt à tempé…" at bounding box center [344, 306] width 440 height 35
select select "renovationLoan"
click option "Prêt rénovation" at bounding box center [0, 0] width 0 height 0
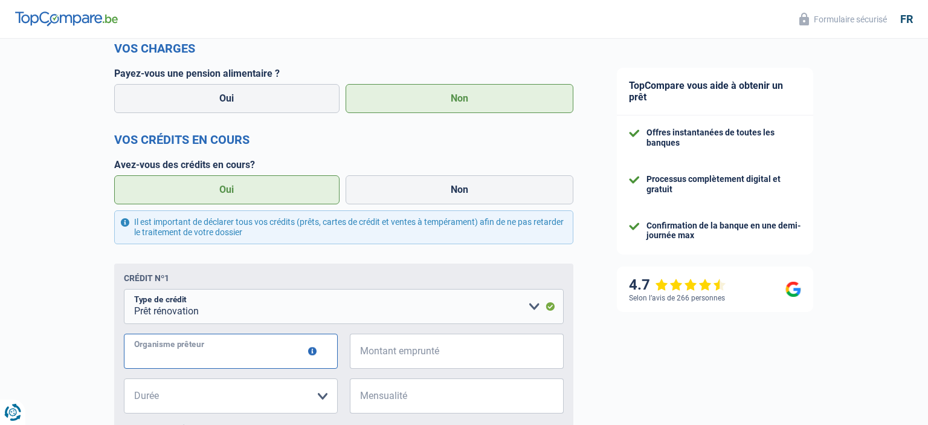
click at [195, 350] on input "Organisme prêteur" at bounding box center [231, 351] width 214 height 35
click at [315, 354] on button "button" at bounding box center [312, 351] width 8 height 8
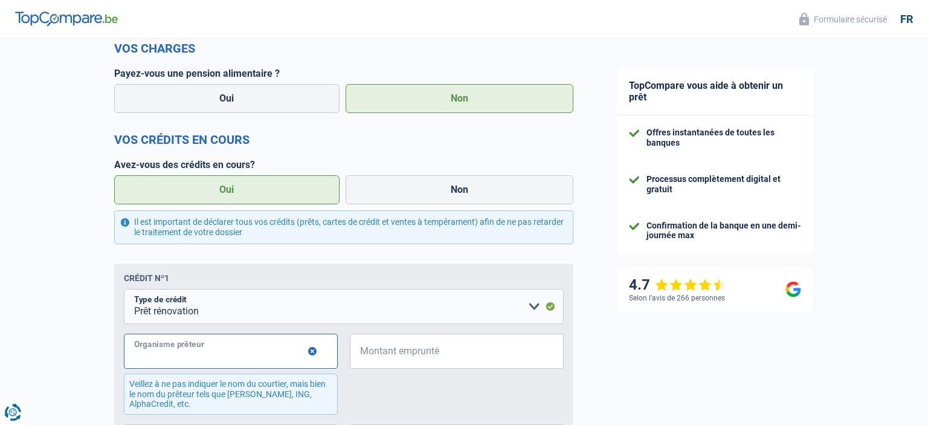
click at [216, 360] on input "Organisme prêteur" at bounding box center [231, 351] width 214 height 35
type input "belfius"
click at [364, 355] on span "€" at bounding box center [357, 351] width 15 height 35
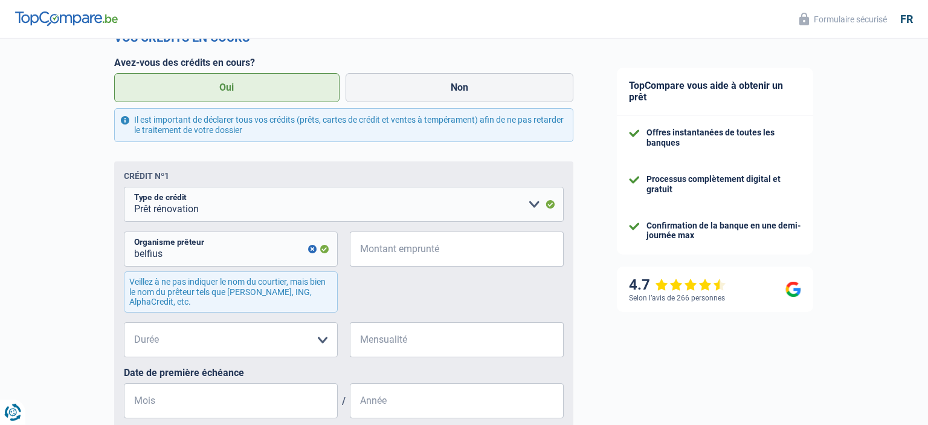
scroll to position [510, 0]
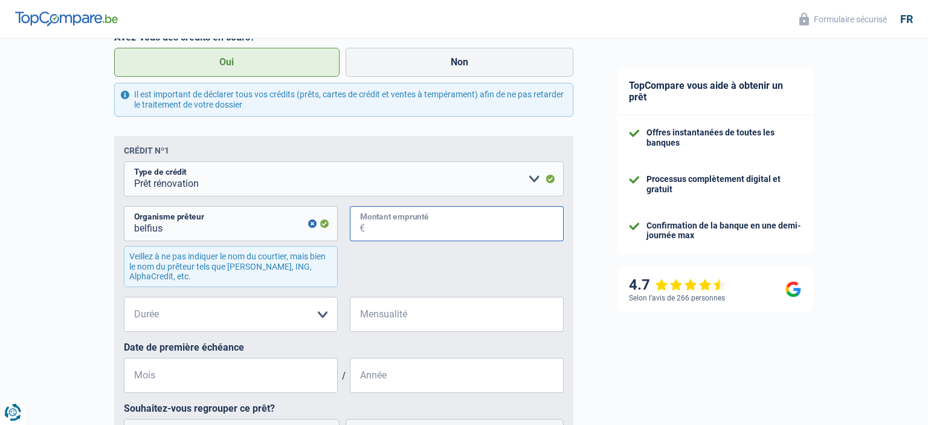
click at [367, 225] on input "Montant emprunté" at bounding box center [464, 223] width 199 height 35
click at [380, 228] on input "211.500" at bounding box center [464, 223] width 199 height 35
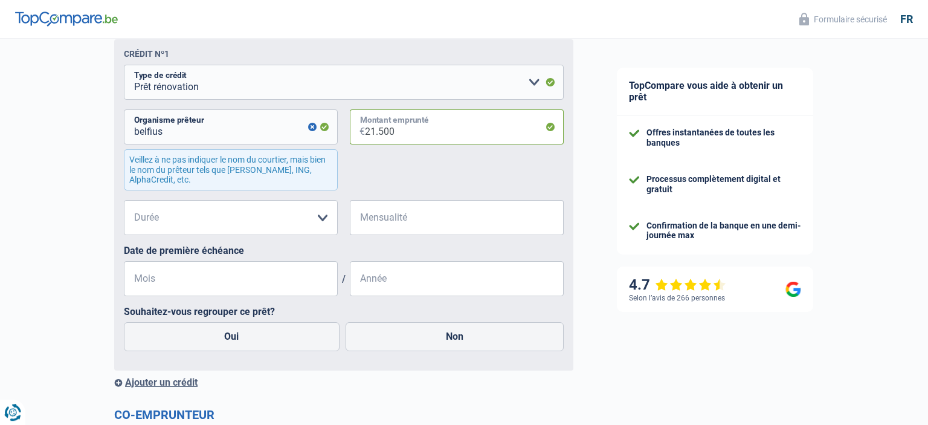
scroll to position [638, 0]
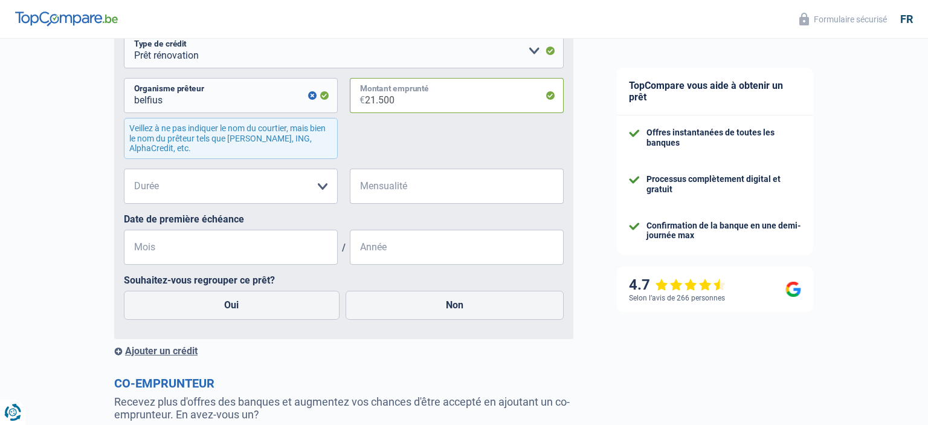
type input "21.500"
click at [124, 169] on select "12 mois 18 mois 24 mois 30 mois 36 mois 42 mois 48 mois 60 mois 72 mois 84 mois…" at bounding box center [231, 186] width 214 height 35
click option "12 mois" at bounding box center [0, 0] width 0 height 0
click at [161, 183] on select "12 mois 18 mois 24 mois 30 mois 36 mois 42 mois 48 mois 60 mois 72 mois 84 mois…" at bounding box center [231, 186] width 214 height 35
click at [124, 169] on select "12 mois 18 mois 24 mois 30 mois 36 mois 42 mois 48 mois 60 mois 72 mois 84 mois…" at bounding box center [231, 186] width 214 height 35
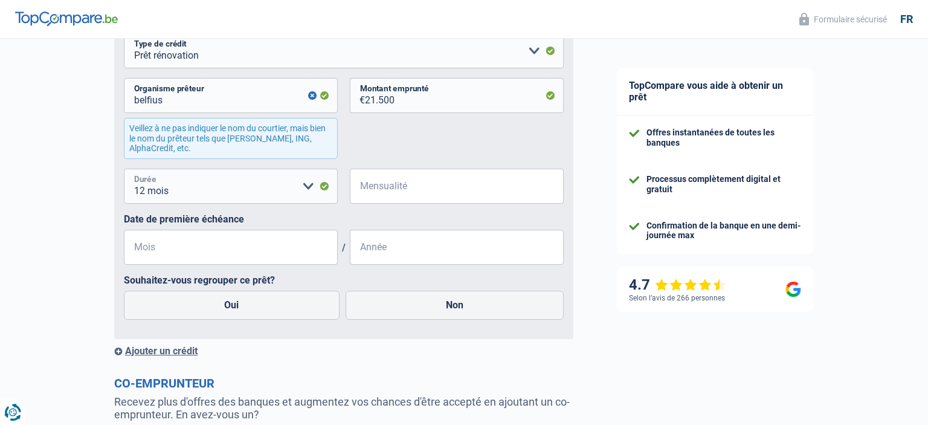
click at [202, 192] on select "12 mois 18 mois 24 mois 30 mois 36 mois 42 mois 48 mois 60 mois 72 mois 84 mois…" at bounding box center [231, 186] width 214 height 35
click at [124, 169] on select "12 mois 18 mois 24 mois 30 mois 36 mois 42 mois 48 mois 60 mois 72 mois 84 mois…" at bounding box center [231, 186] width 214 height 35
click at [354, 223] on label "Date de première échéance" at bounding box center [344, 218] width 440 height 11
click at [124, 169] on select "12 mois 18 mois 24 mois 30 mois 36 mois 42 mois 48 mois 60 mois 72 mois 84 mois…" at bounding box center [231, 186] width 214 height 35
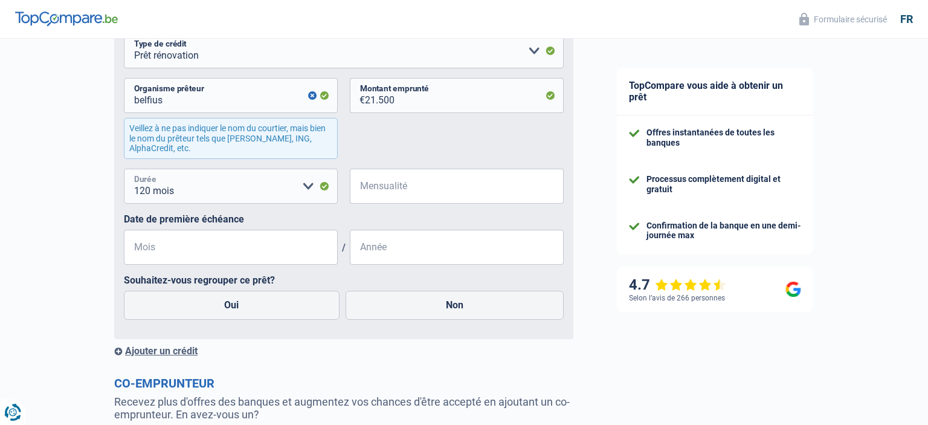
click option "120 mois" at bounding box center [0, 0] width 0 height 0
click at [124, 169] on select "12 mois 18 mois 24 mois 30 mois 36 mois 42 mois 48 mois 60 mois 72 mois 84 mois…" at bounding box center [231, 186] width 214 height 35
click at [143, 190] on select "12 mois 18 mois 24 mois 30 mois 36 mois 42 mois 48 mois 60 mois 72 mois 84 mois…" at bounding box center [231, 186] width 214 height 35
click at [124, 169] on select "12 mois 18 mois 24 mois 30 mois 36 mois 42 mois 48 mois 60 mois 72 mois 84 mois…" at bounding box center [231, 186] width 214 height 35
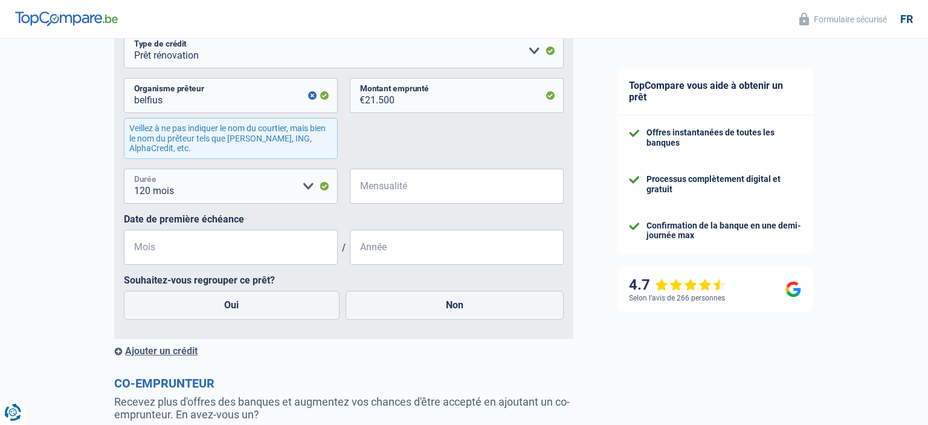
click at [195, 192] on select "12 mois 18 mois 24 mois 30 mois 36 mois 42 mois 48 mois 60 mois 72 mois 84 mois…" at bounding box center [231, 186] width 214 height 35
click at [124, 169] on select "12 mois 18 mois 24 mois 30 mois 36 mois 42 mois 48 mois 60 mois 72 mois 84 mois…" at bounding box center [231, 186] width 214 height 35
select select "18"
click option "18 mois" at bounding box center [0, 0] width 0 height 0
click at [124, 33] on select "Carte ou ouverture de crédit Prêt hypothécaire Vente à tempérament Prêt à tempé…" at bounding box center [344, 50] width 440 height 35
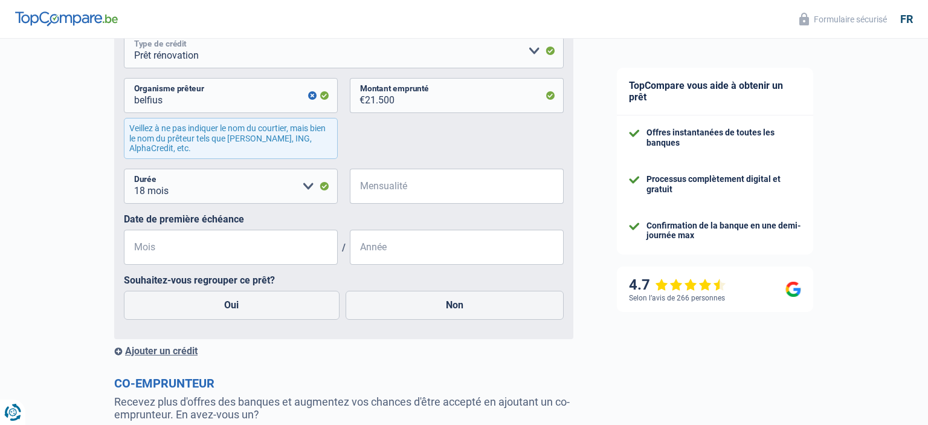
select select "cardOrCredit"
click option "Carte ou ouverture de crédit" at bounding box center [0, 0] width 0 height 0
click at [233, 191] on input "Montant du solde" at bounding box center [238, 186] width 199 height 35
type input "62.708"
click at [368, 189] on input "Mensualité" at bounding box center [464, 186] width 199 height 35
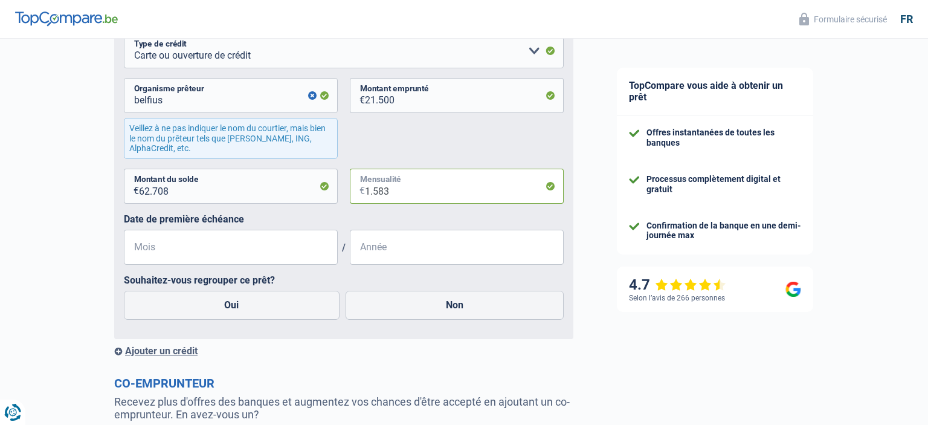
type input "1.583"
click at [166, 249] on input "Mois" at bounding box center [231, 247] width 214 height 35
click at [176, 195] on input "62.708" at bounding box center [238, 186] width 199 height 35
type input "627"
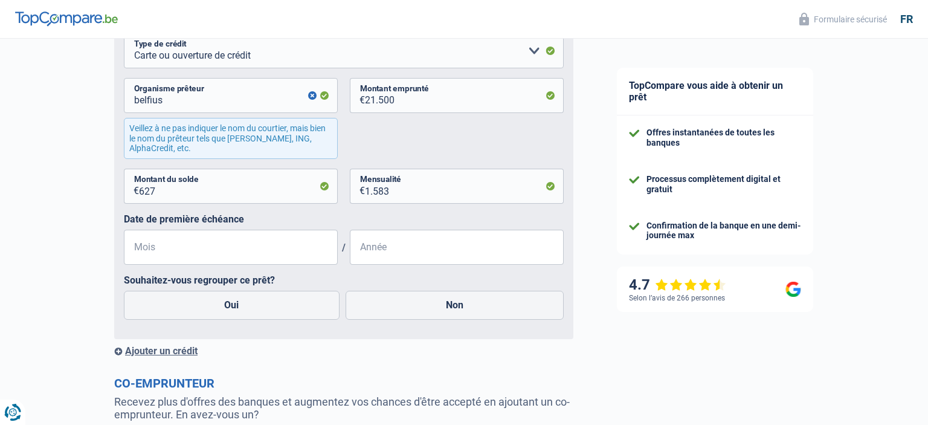
click at [299, 219] on label "Date de première échéance" at bounding box center [344, 218] width 440 height 11
click at [391, 192] on input "1.583" at bounding box center [464, 186] width 199 height 35
type input "158"
click at [279, 257] on input "Mois" at bounding box center [231, 247] width 214 height 35
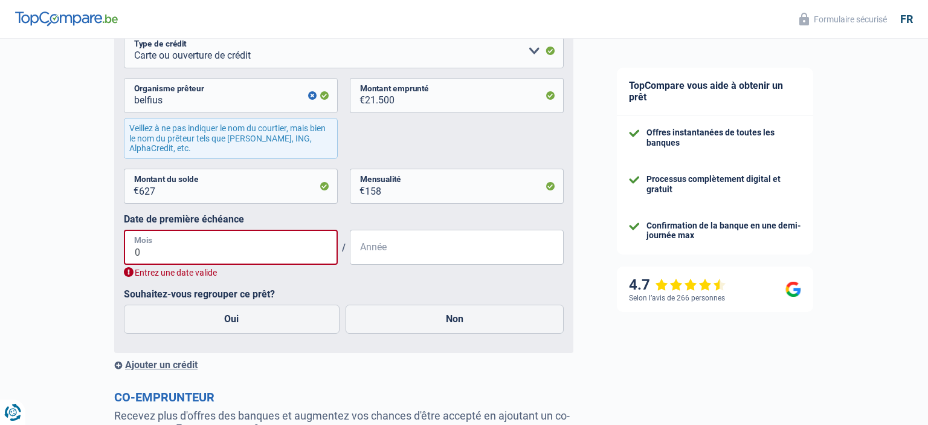
type input "03"
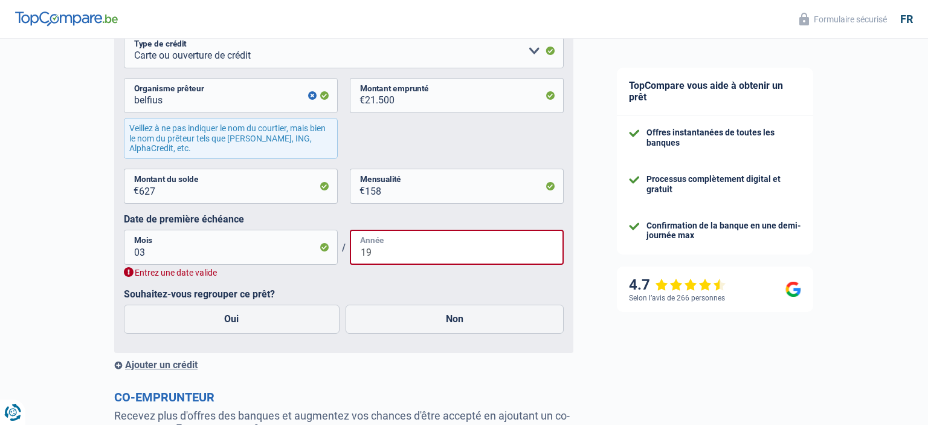
type input "1"
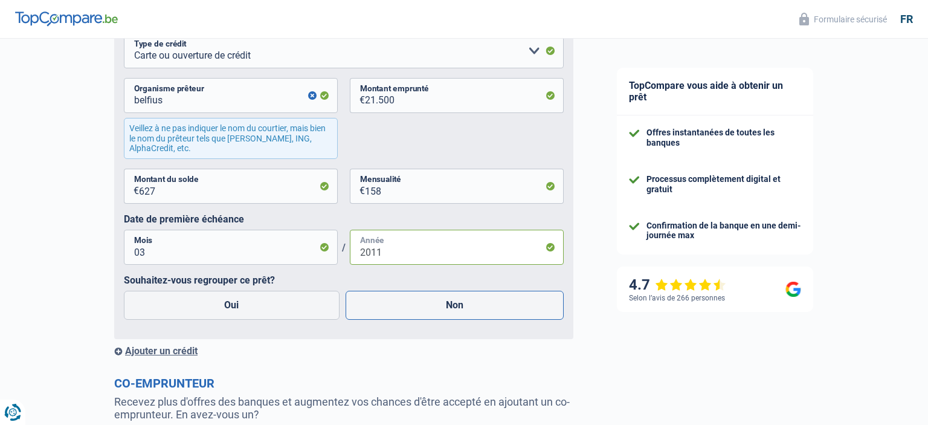
type input "2011"
click at [461, 310] on label "Non" at bounding box center [455, 305] width 219 height 29
click at [461, 310] on input "Non" at bounding box center [455, 305] width 219 height 29
radio input "true"
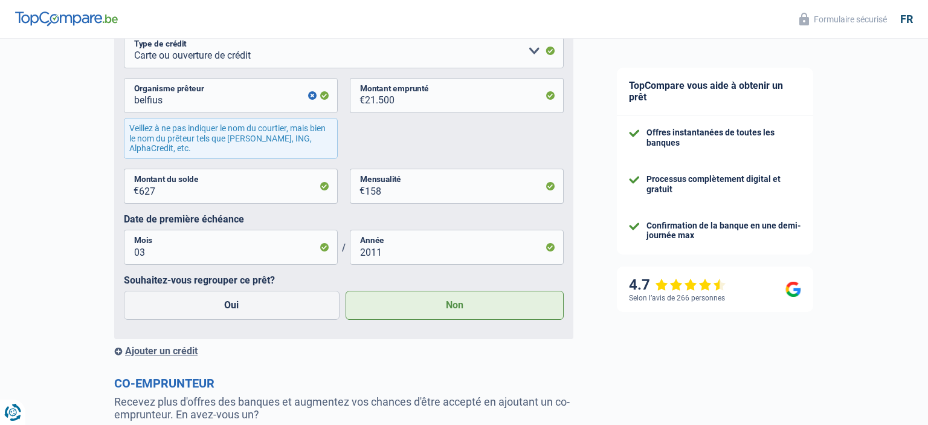
click at [170, 351] on div "Ajouter un crédit" at bounding box center [343, 350] width 459 height 11
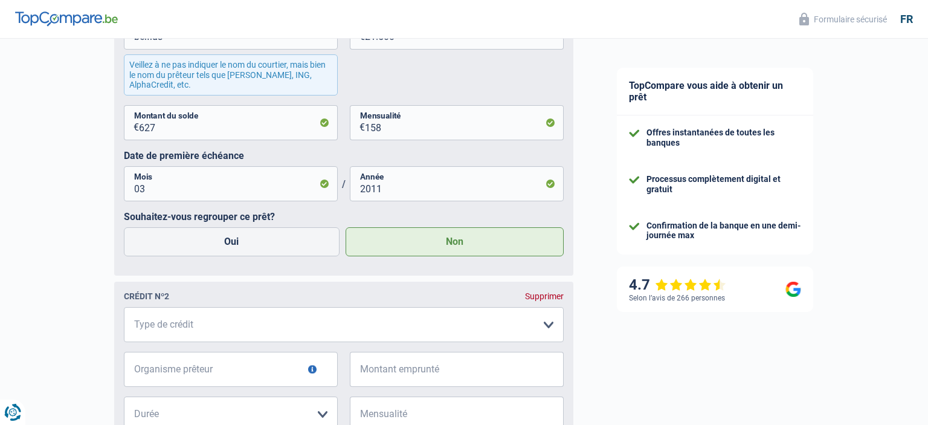
scroll to position [766, 0]
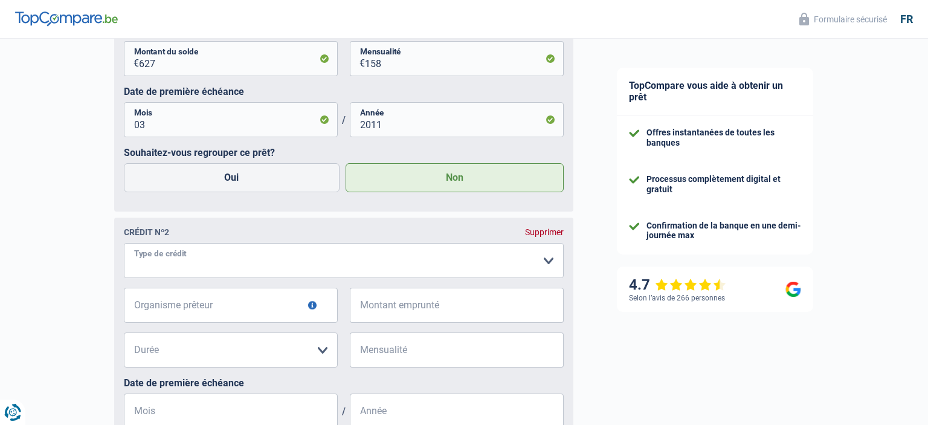
click at [124, 243] on select "Carte ou ouverture de crédit Prêt hypothécaire Vente à tempérament Prêt à tempé…" at bounding box center [344, 260] width 440 height 35
click at [200, 259] on select "Carte ou ouverture de crédit Prêt hypothécaire Vente à tempérament Prêt à tempé…" at bounding box center [344, 260] width 440 height 35
click at [124, 243] on select "Carte ou ouverture de crédit Prêt hypothécaire Vente à tempérament Prêt à tempé…" at bounding box center [344, 260] width 440 height 35
select select "personalLoan"
click option "Prêt à tempérament" at bounding box center [0, 0] width 0 height 0
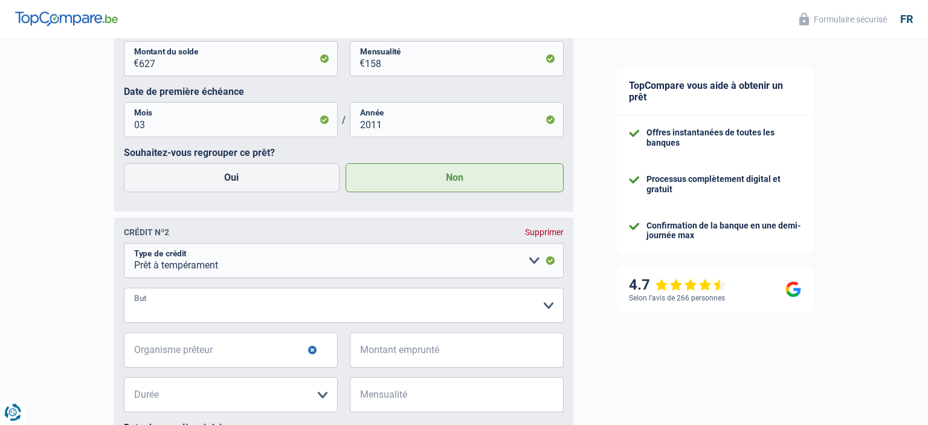
click at [124, 288] on select "Confort maison: meubles, textile, peinture, électroménager, outillage non-profe…" at bounding box center [344, 305] width 440 height 35
select select "other"
click option "Autre" at bounding box center [0, 0] width 0 height 0
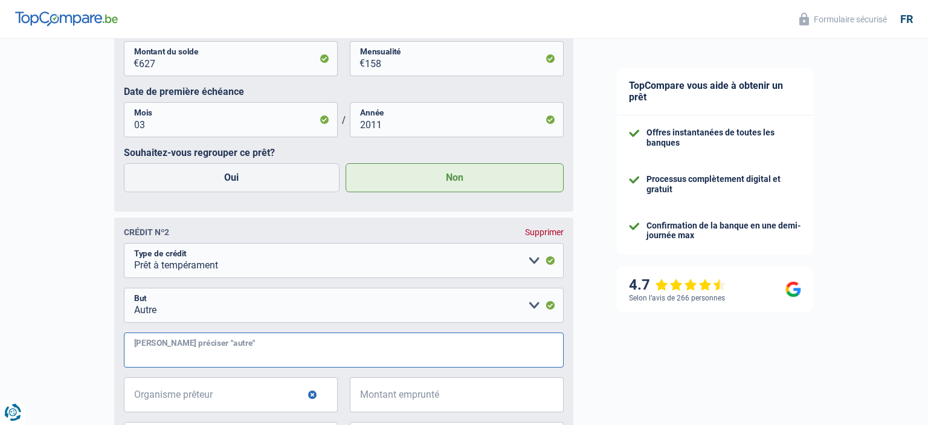
click at [202, 351] on input "Veuillez préciser "autre"" at bounding box center [344, 349] width 440 height 35
type input "pompe à chaleur, vollets roulants et réfection égoutage"
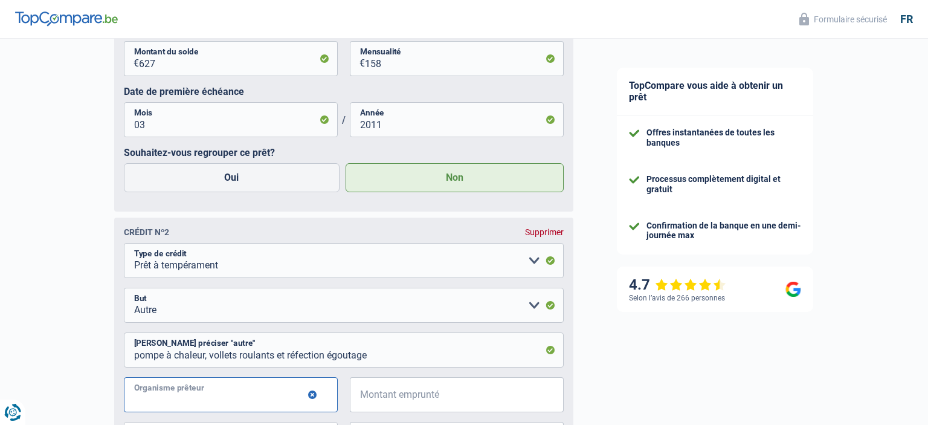
click at [227, 407] on input "Organisme prêteur" at bounding box center [231, 394] width 214 height 35
type input "belfius"
click at [393, 401] on input "Montant emprunté" at bounding box center [464, 394] width 199 height 35
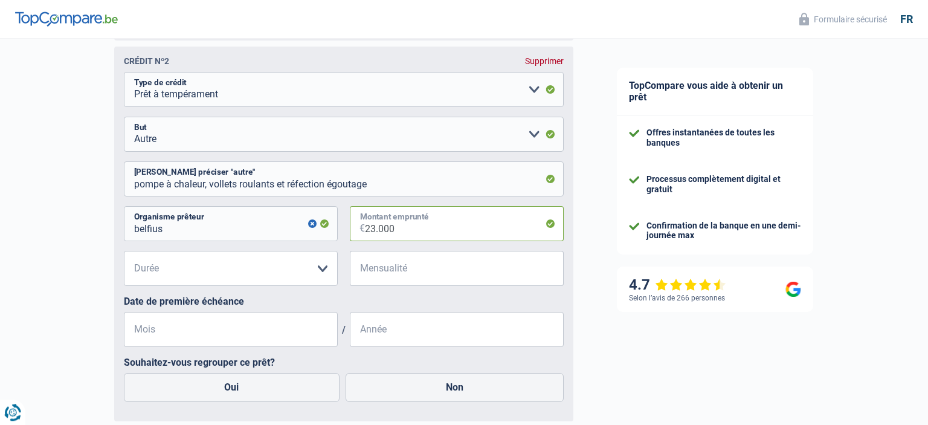
scroll to position [957, 0]
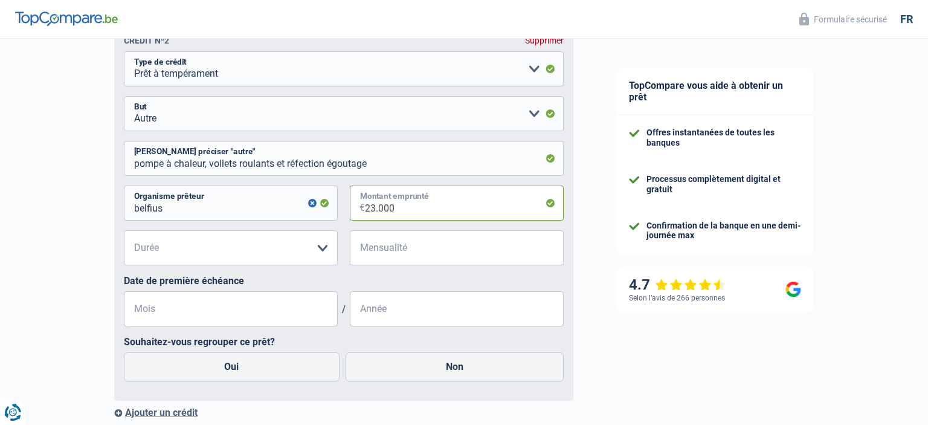
type input "23.000"
click at [124, 230] on select "12 mois 18 mois 24 mois 30 mois 36 mois 42 mois 48 mois 60 mois 72 mois 84 mois…" at bounding box center [231, 247] width 214 height 35
select select "120"
click option "120 mois" at bounding box center [0, 0] width 0 height 0
click at [415, 253] on input "Mensualité" at bounding box center [464, 247] width 199 height 35
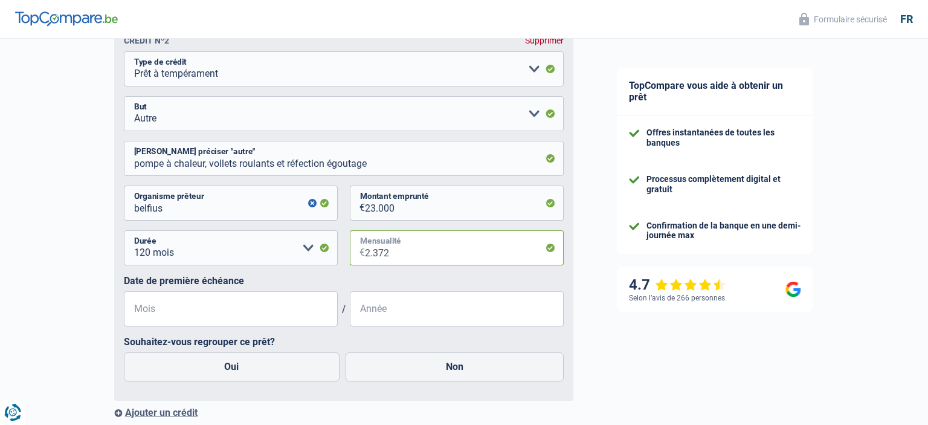
type input "2.372"
click at [186, 311] on input "Mois" at bounding box center [231, 308] width 214 height 35
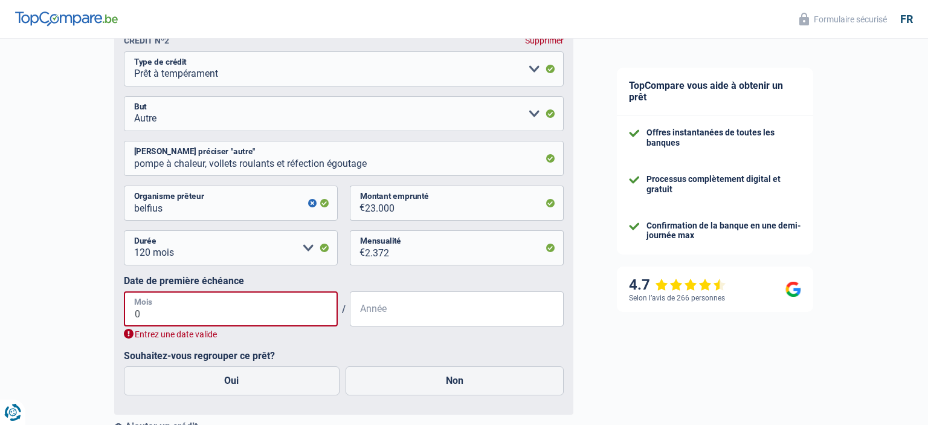
type input "06"
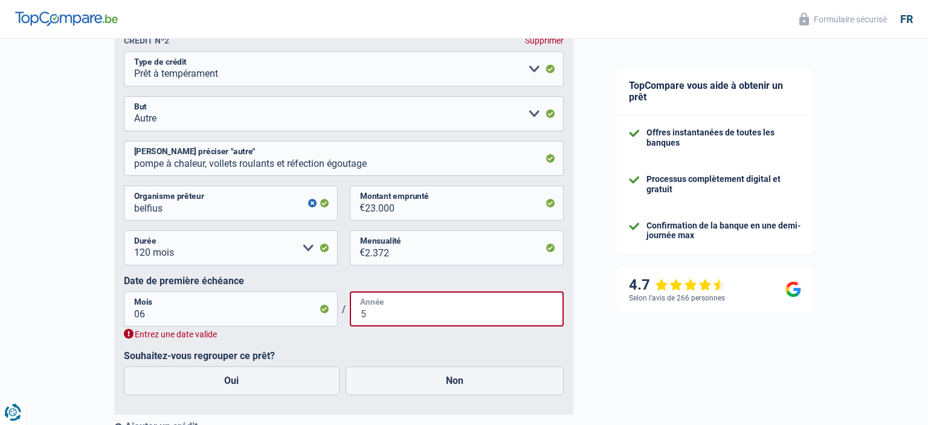
type input "5"
click at [153, 315] on input "06" at bounding box center [231, 308] width 214 height 35
type input "05"
click at [368, 316] on input "5" at bounding box center [457, 308] width 214 height 35
click at [397, 253] on input "2.372" at bounding box center [464, 247] width 199 height 35
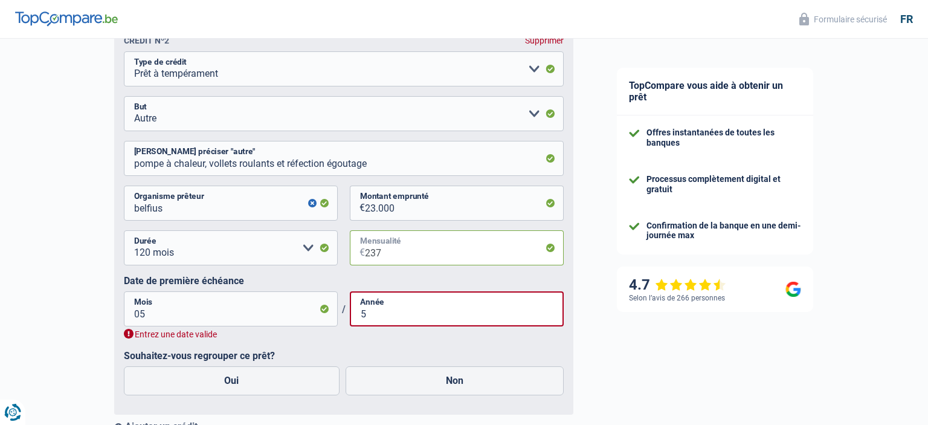
type input "237"
drag, startPoint x: 369, startPoint y: 316, endPoint x: 358, endPoint y: 314, distance: 11.0
click at [358, 314] on input "5" at bounding box center [457, 308] width 214 height 35
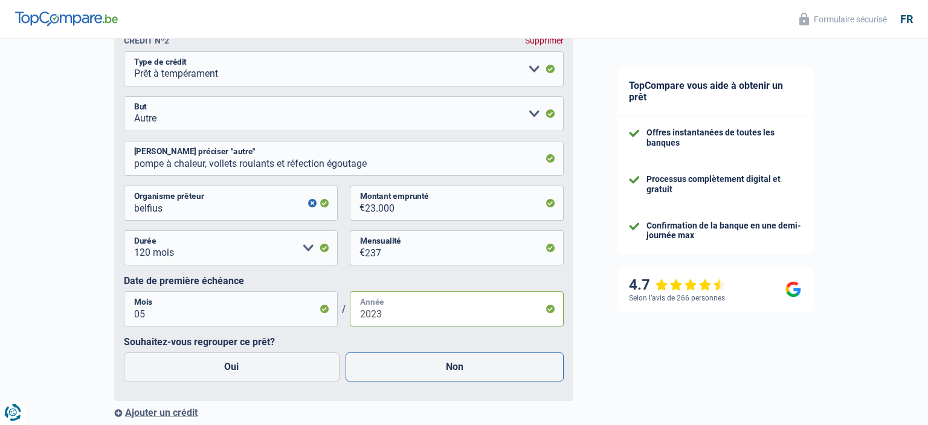
type input "2023"
click at [376, 371] on label "Non" at bounding box center [455, 366] width 219 height 29
click at [376, 371] on input "Non" at bounding box center [455, 366] width 219 height 29
radio input "true"
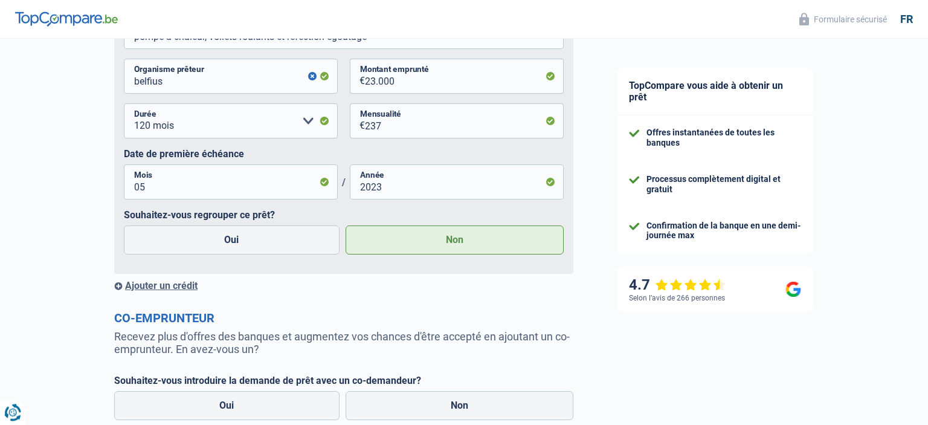
scroll to position [1085, 0]
click at [147, 291] on div "Ajouter un crédit" at bounding box center [343, 284] width 459 height 11
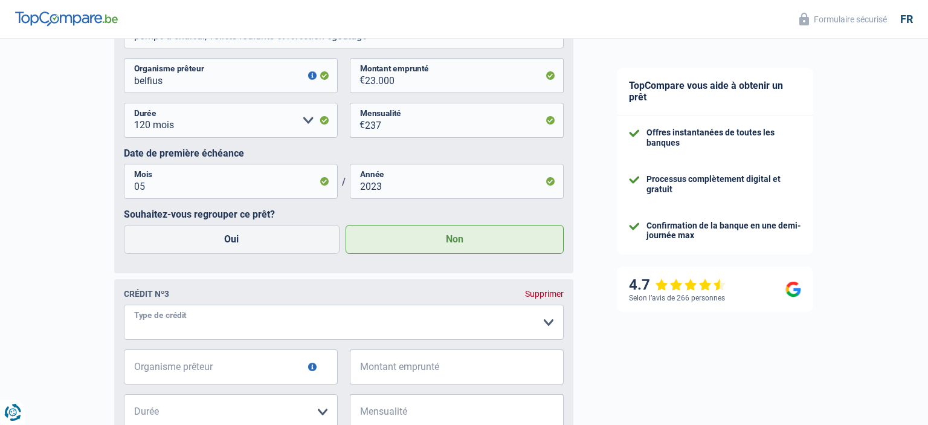
click at [124, 305] on select "Carte ou ouverture de crédit Prêt hypothécaire Vente à tempérament Prêt à tempé…" at bounding box center [344, 322] width 440 height 35
select select "personalLoan"
click option "Prêt à tempérament" at bounding box center [0, 0] width 0 height 0
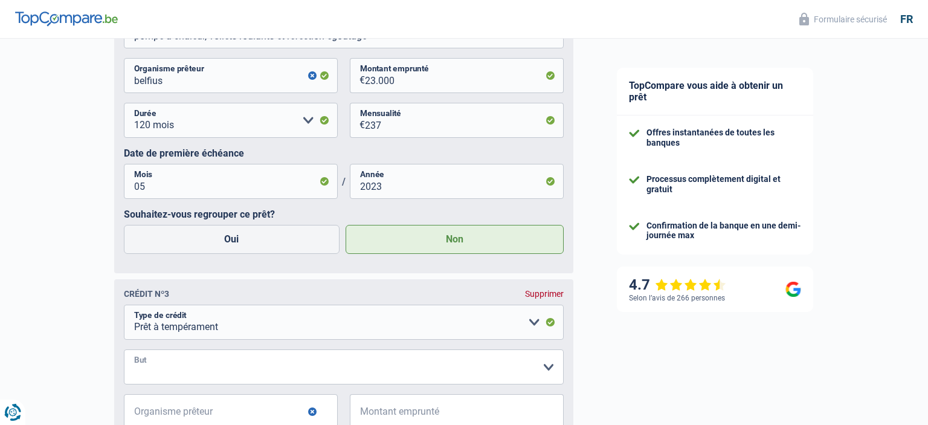
click at [124, 349] on select "Confort maison: meubles, textile, peinture, électroménager, outillage non-profe…" at bounding box center [344, 366] width 440 height 35
select select "medicalFees"
click option "Frais médicaux" at bounding box center [0, 0] width 0 height 0
click at [124, 305] on select "Carte ou ouverture de crédit Prêt hypothécaire Vente à tempérament Prêt à tempé…" at bounding box center [344, 322] width 440 height 35
select select "creditConsolidation"
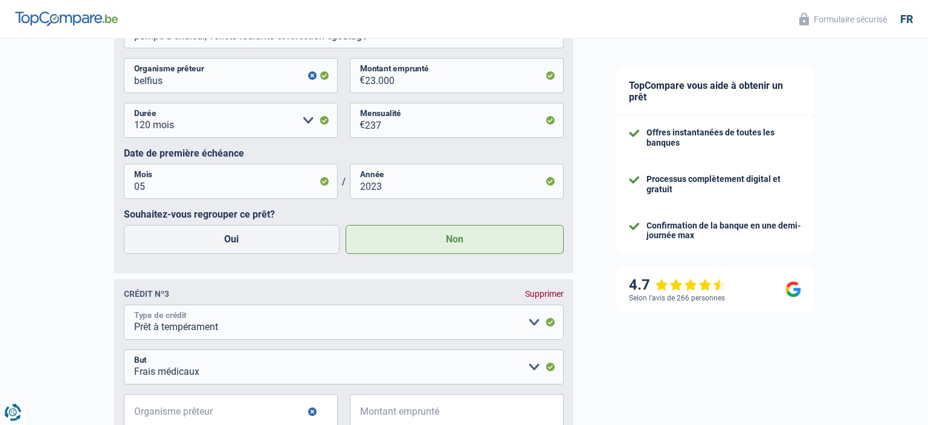
click option "Regroupement d'un ou plusieurs crédits" at bounding box center [0, 0] width 0 height 0
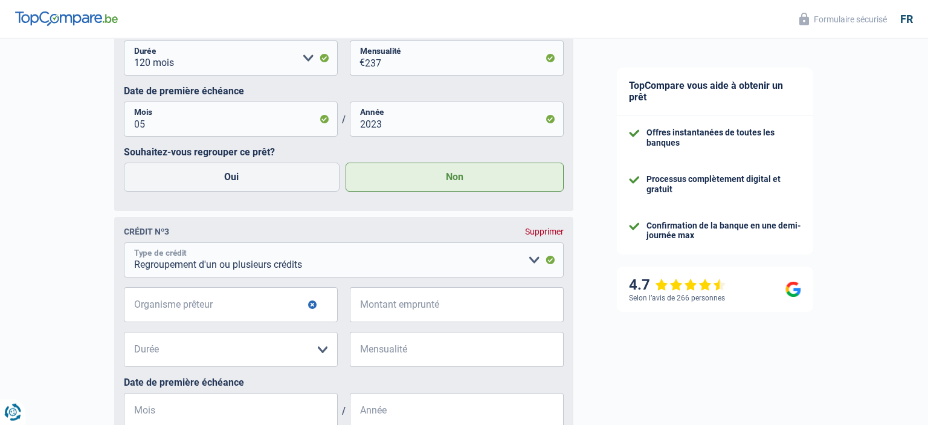
scroll to position [1148, 0]
click at [268, 313] on input "Organisme prêteur" at bounding box center [231, 303] width 214 height 35
type input "cofidis"
click at [402, 311] on input "Montant emprunté" at bounding box center [464, 303] width 199 height 35
click at [124, 331] on select "12 mois 18 mois 24 mois Veuillez sélectionner une option" at bounding box center [231, 348] width 214 height 35
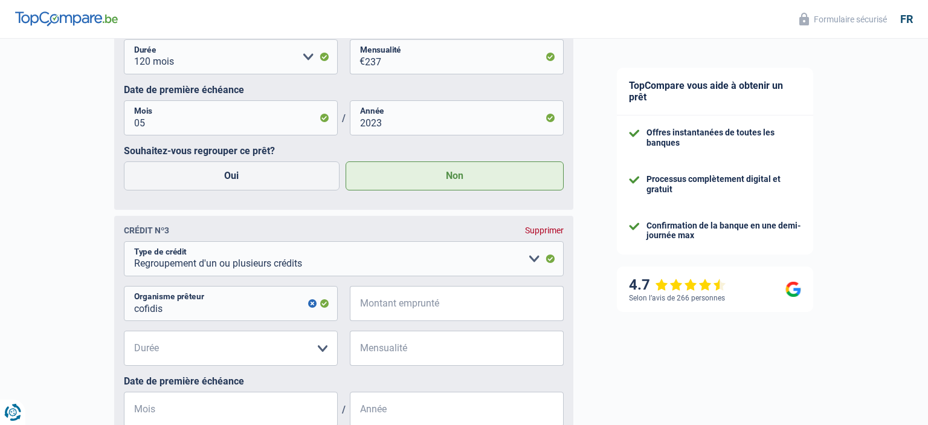
click at [341, 282] on fieldset "Carte ou ouverture de crédit Prêt hypothécaire Vente à tempérament Prêt à tempé…" at bounding box center [344, 366] width 440 height 250
click at [124, 241] on select "Carte ou ouverture de crédit Prêt hypothécaire Vente à tempérament Prêt à tempé…" at bounding box center [344, 258] width 440 height 35
click option "Regroupement d'un ou plusieurs crédits" at bounding box center [0, 0] width 0 height 0
click at [395, 302] on input "Montant emprunté" at bounding box center [464, 303] width 199 height 35
type input "9"
